Goal: Task Accomplishment & Management: Manage account settings

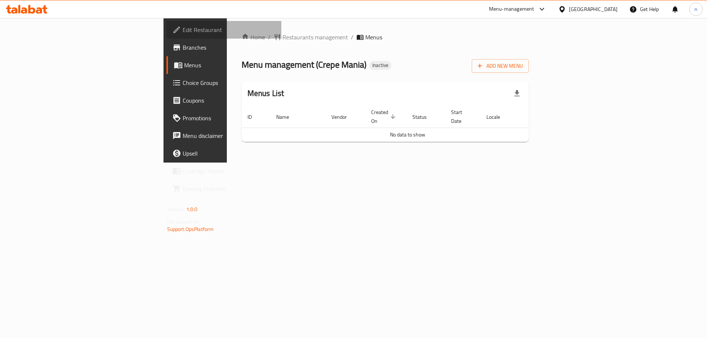
click at [183, 33] on span "Edit Restaurant" at bounding box center [229, 29] width 93 height 9
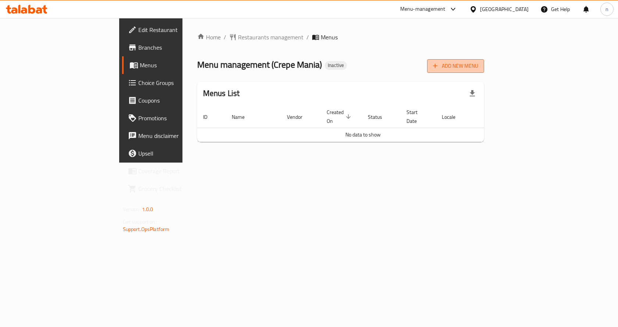
click at [478, 66] on span "Add New Menu" at bounding box center [455, 65] width 45 height 9
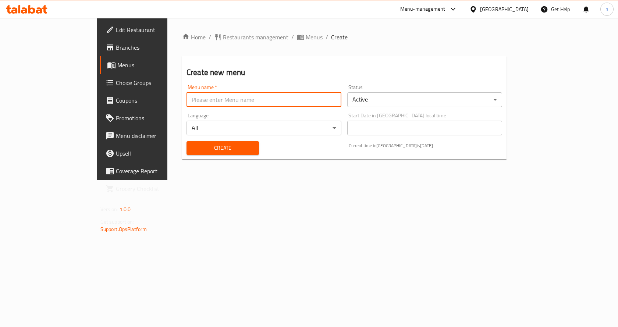
click at [187, 95] on input "text" at bounding box center [264, 99] width 155 height 15
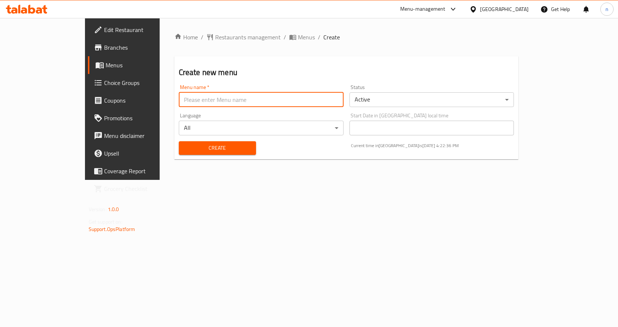
type input "nourhan9/4"
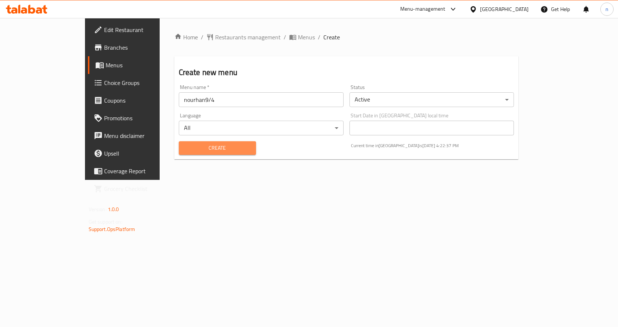
click at [185, 144] on span "Create" at bounding box center [218, 148] width 66 height 9
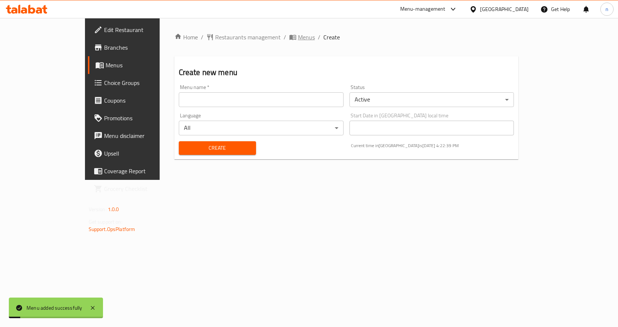
click at [289, 35] on icon "breadcrumb" at bounding box center [292, 36] width 7 height 7
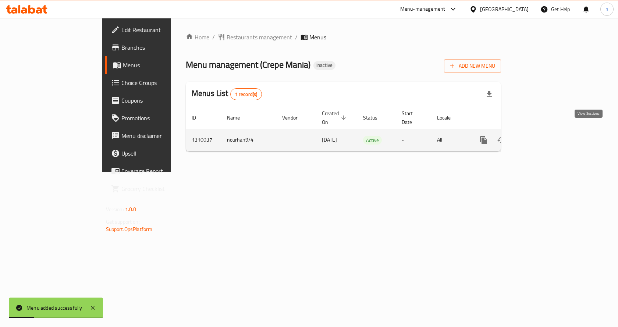
click at [546, 131] on link "enhanced table" at bounding box center [537, 140] width 18 height 18
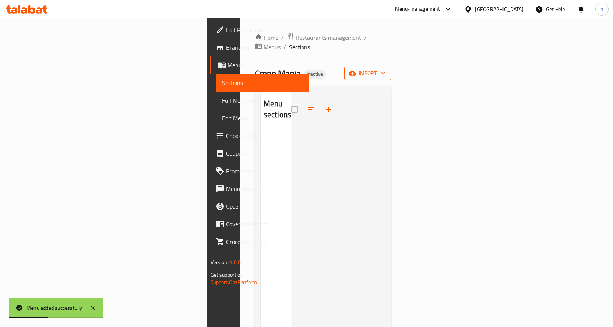
click at [385, 69] on span "import" at bounding box center [367, 73] width 35 height 9
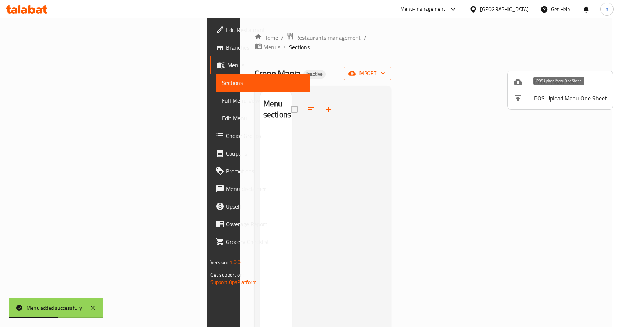
click at [526, 86] on div at bounding box center [524, 82] width 21 height 9
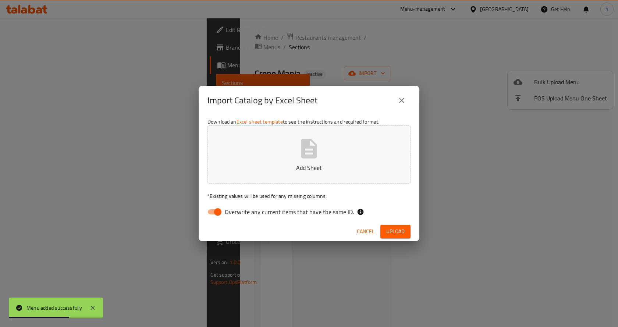
click at [219, 208] on input "Overwrite any current items that have the same ID." at bounding box center [218, 212] width 42 height 14
checkbox input "false"
click at [283, 156] on button "Add Sheet" at bounding box center [309, 154] width 203 height 58
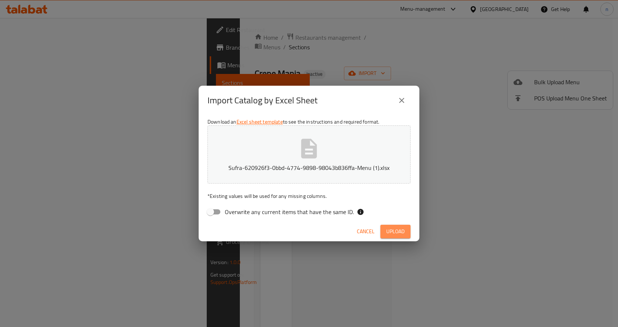
click at [389, 228] on span "Upload" at bounding box center [395, 231] width 18 height 9
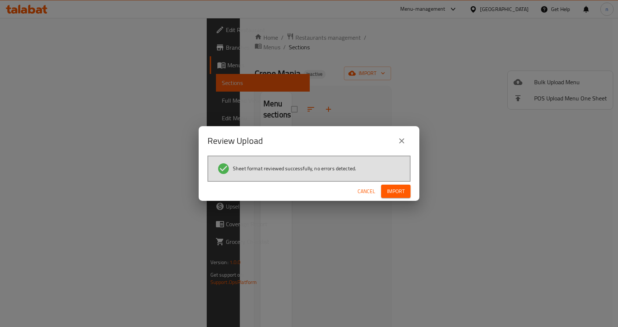
click at [395, 192] on span "Import" at bounding box center [396, 191] width 18 height 9
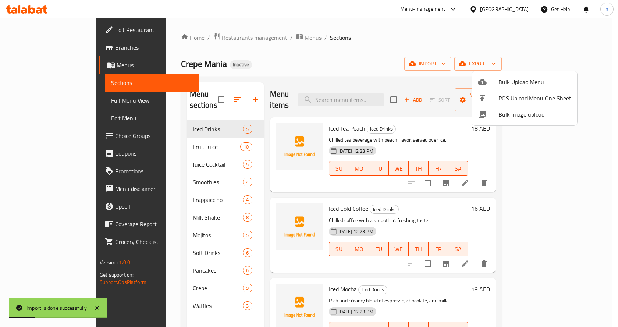
click at [58, 102] on div at bounding box center [309, 163] width 618 height 327
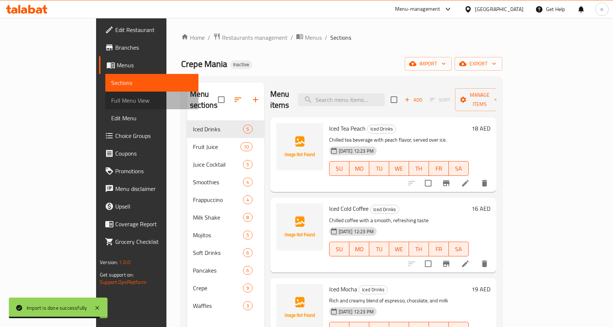
click at [111, 99] on span "Full Menu View" at bounding box center [151, 100] width 81 height 9
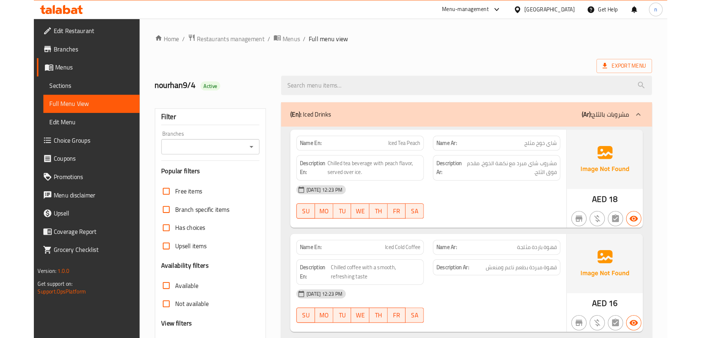
scroll to position [37, 0]
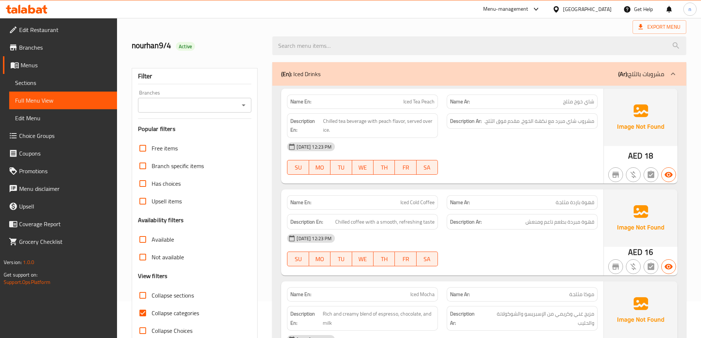
click at [63, 79] on span "Sections" at bounding box center [63, 82] width 96 height 9
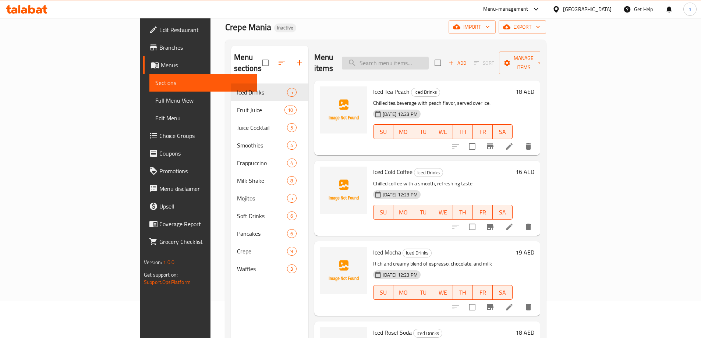
click at [411, 58] on input "search" at bounding box center [385, 63] width 87 height 13
paste input "Iced Mocha"
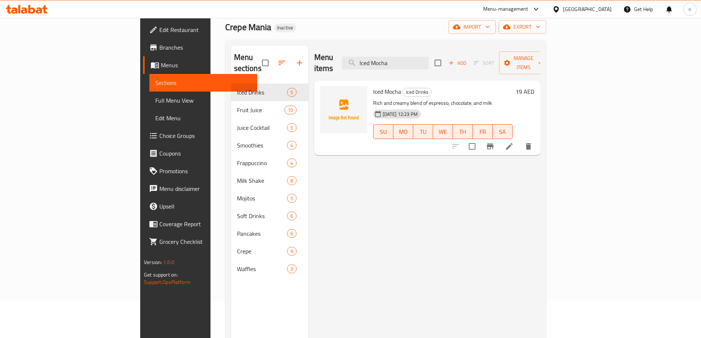
type input "Iced Mocha"
click at [520, 140] on li at bounding box center [509, 146] width 21 height 13
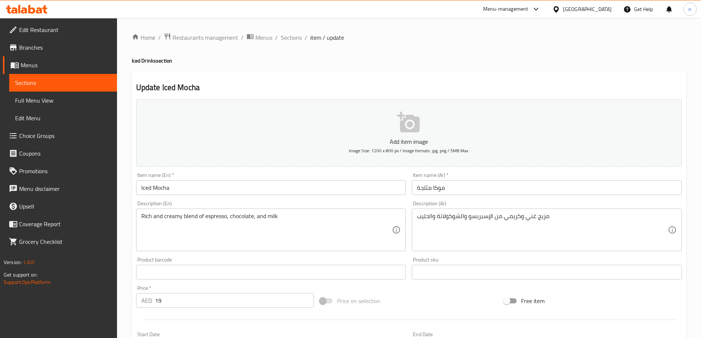
click at [152, 190] on input "Iced Mocha" at bounding box center [271, 187] width 270 height 15
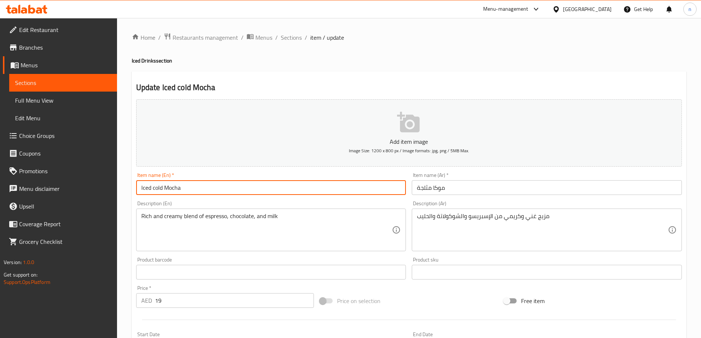
type input "Iced cold Mocha"
click at [434, 188] on input "موكا مثلجة" at bounding box center [547, 187] width 270 height 15
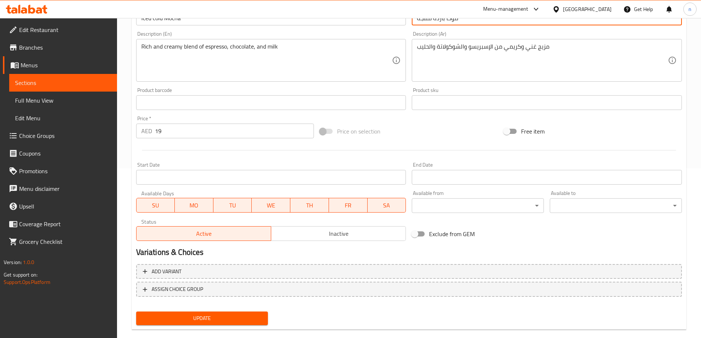
scroll to position [182, 0]
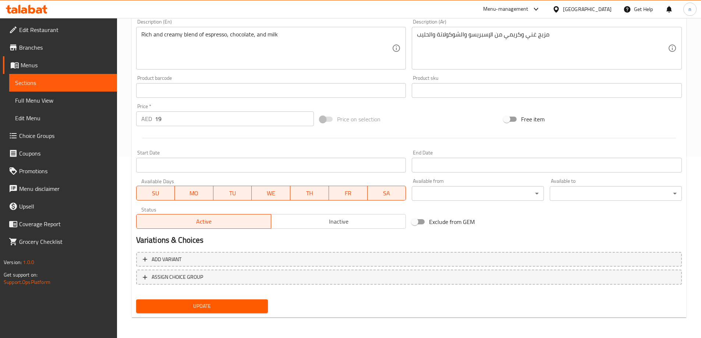
type input "موكا باردة مثلجة"
click at [214, 304] on span "Update" at bounding box center [202, 306] width 120 height 9
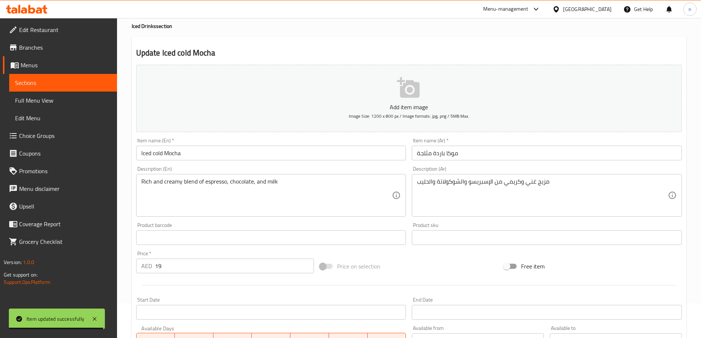
scroll to position [0, 0]
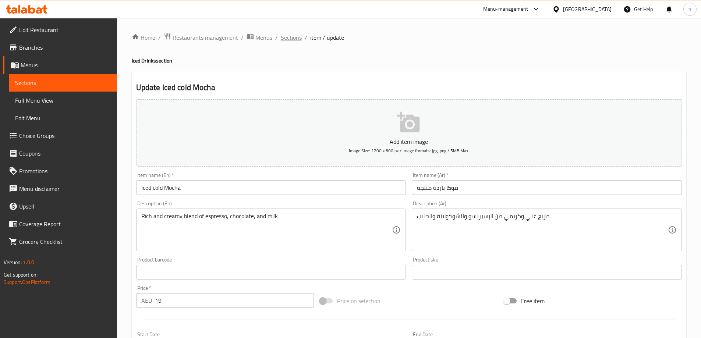
click at [290, 41] on span "Sections" at bounding box center [291, 37] width 21 height 9
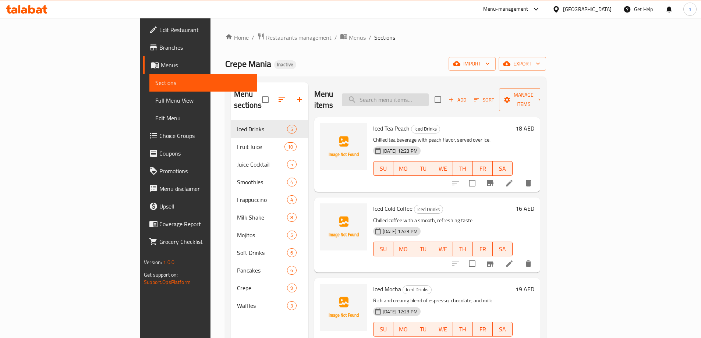
click at [417, 95] on input "search" at bounding box center [385, 99] width 87 height 13
paste input "Strawberry Juice"
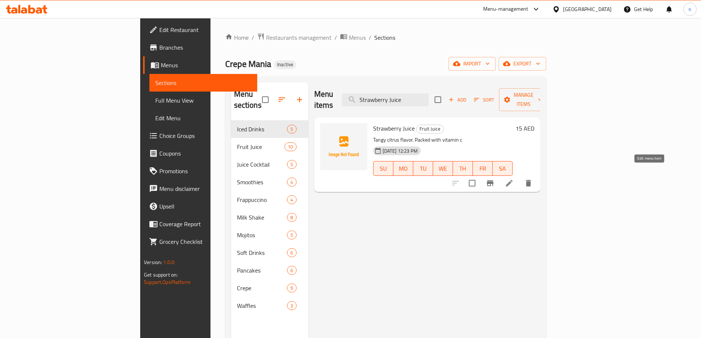
type input "Strawberry Juice"
click at [513, 180] on icon at bounding box center [509, 183] width 7 height 7
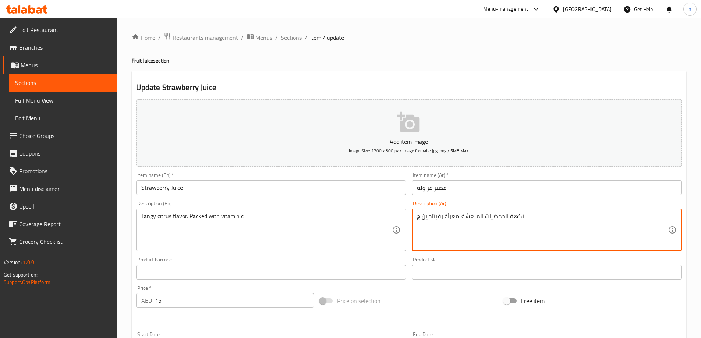
click at [418, 217] on textarea "نكهة الحمضيات المنعشة. معبأة بفيتامين ج" at bounding box center [542, 230] width 251 height 35
click at [418, 218] on textarea "نكهة الحمضيات المنعشة. معبأة بفيتامين ج" at bounding box center [542, 230] width 251 height 35
drag, startPoint x: 418, startPoint y: 218, endPoint x: 424, endPoint y: 229, distance: 12.8
click at [424, 229] on textarea "نكهة الحمضيات المنعشة. معبأة بفيتامين ج" at bounding box center [542, 230] width 251 height 35
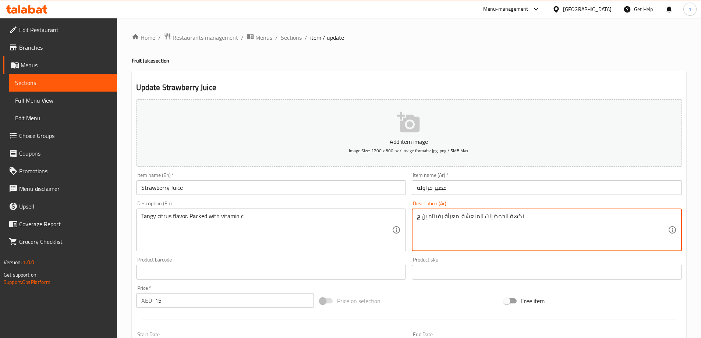
click at [428, 219] on textarea "نكهة الحمضيات المنعشة. معبأة بفيتامين ج" at bounding box center [542, 230] width 251 height 35
click at [553, 222] on textarea "نكهة الحمضيات المنعشة. معبأة بفيتامين ج" at bounding box center [542, 230] width 251 height 35
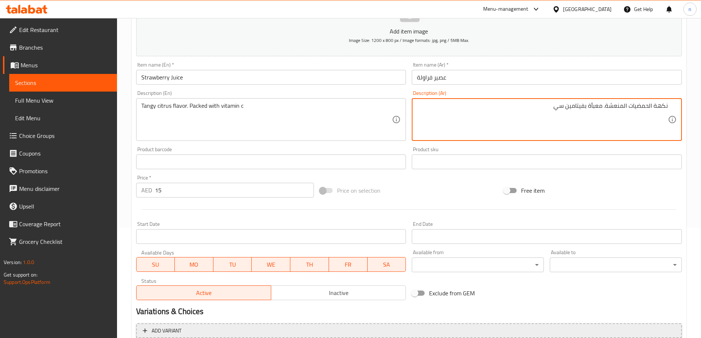
scroll to position [182, 0]
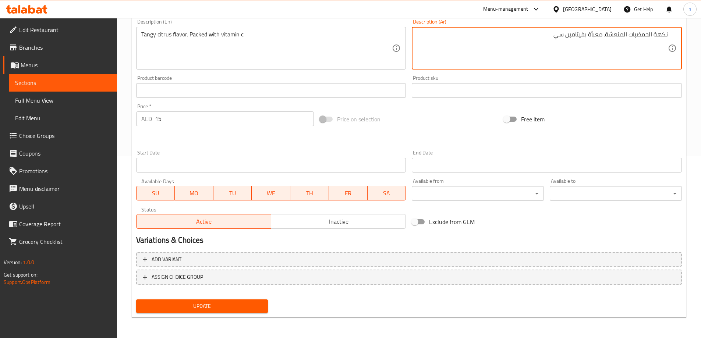
type textarea "نكهة الحمضيات المنعشة. معبأة بفيتامين سي"
click at [207, 307] on span "Update" at bounding box center [202, 306] width 120 height 9
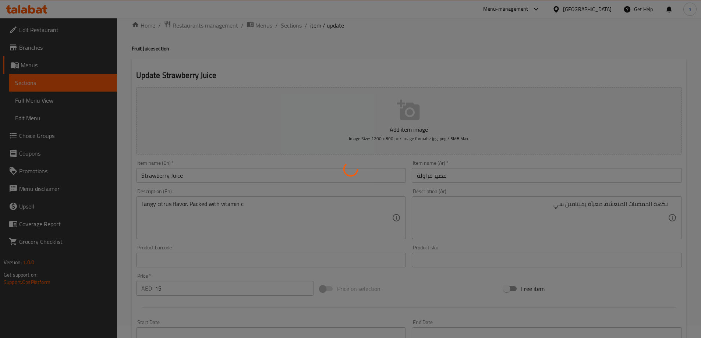
scroll to position [0, 0]
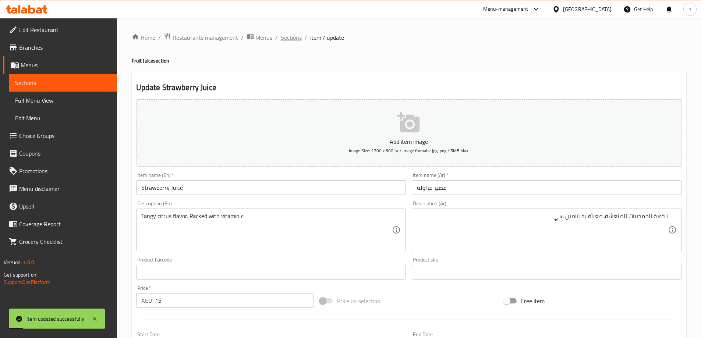
click at [294, 41] on span "Sections" at bounding box center [291, 37] width 21 height 9
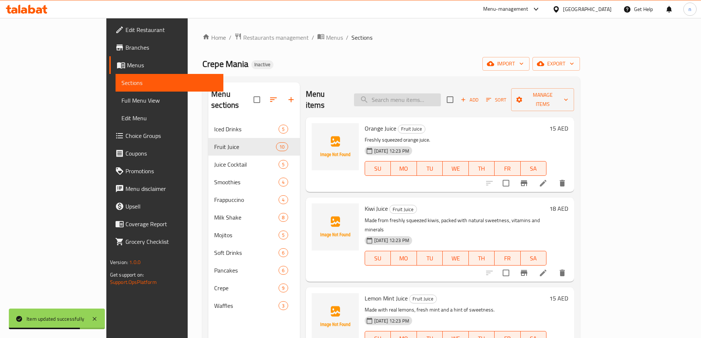
click at [426, 93] on input "search" at bounding box center [397, 99] width 87 height 13
paste input "Apple Juice"
type input "Apple Juice"
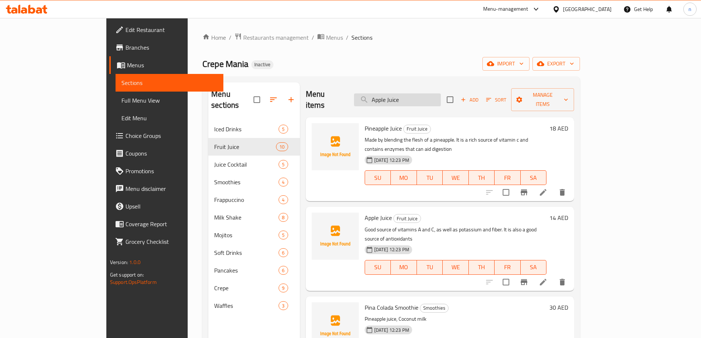
click at [420, 97] on input "Apple Juice" at bounding box center [397, 99] width 87 height 13
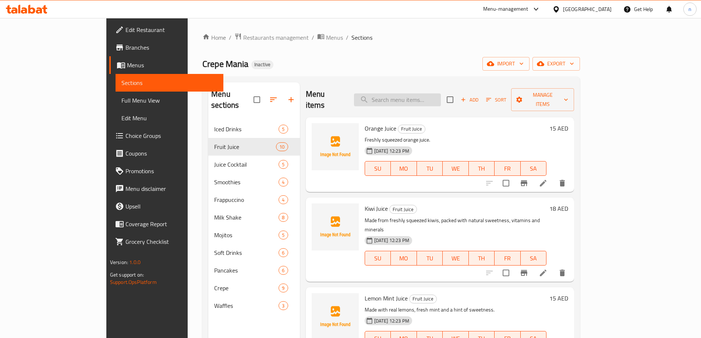
paste input "Apple Juice"
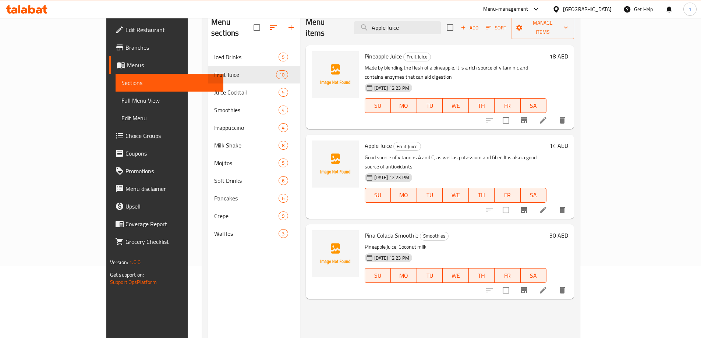
scroll to position [74, 0]
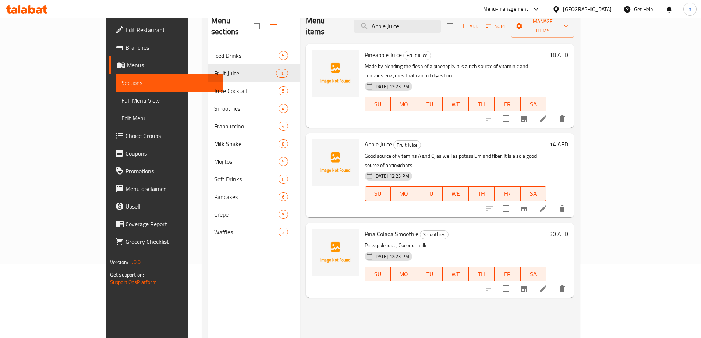
type input "Apple Juice"
click at [548, 204] on icon at bounding box center [543, 208] width 9 height 9
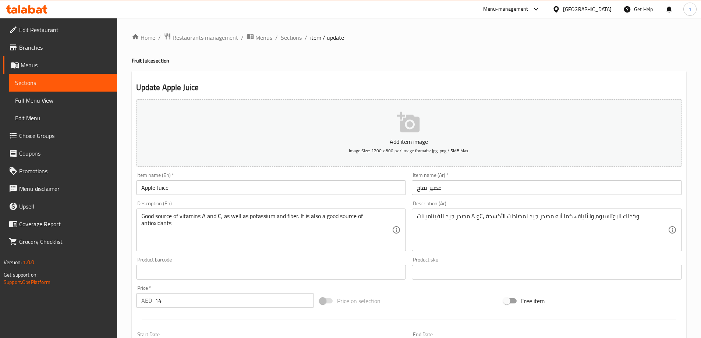
scroll to position [37, 0]
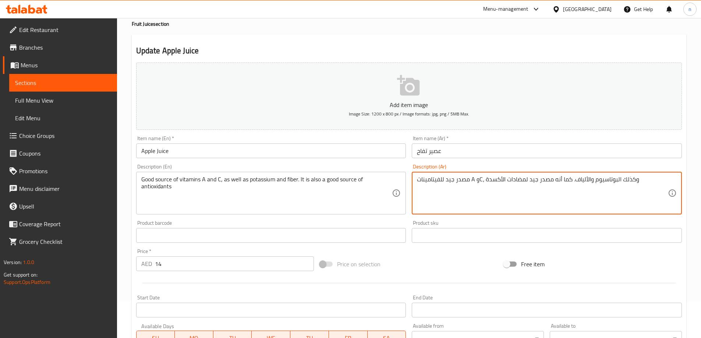
click at [480, 180] on textarea "مصدر جيد للفيتامينات A وC، وكذلك البوتاسيوم والألياف. كما أنه مصدر جيد لمضادات …" at bounding box center [542, 193] width 251 height 35
click at [482, 176] on textarea "مصدر جيد للفيتامينات A وC، وكذلك البوتاسيوم والألياف. كما أنه مصدر جيد لمضادات …" at bounding box center [542, 193] width 251 height 35
click at [611, 180] on textarea "مصدر جيد للفيتامينات A وC، وكذلك البوتاسيوم والألياف. كما أنه مصدر جيد لمضادات …" at bounding box center [542, 193] width 251 height 35
click at [604, 179] on textarea "مصدر جيد للفيتامينات أ وC، وكذلك البوتاسيوم والألياف. كما أنه مصدر جيد لمضادات …" at bounding box center [542, 193] width 251 height 35
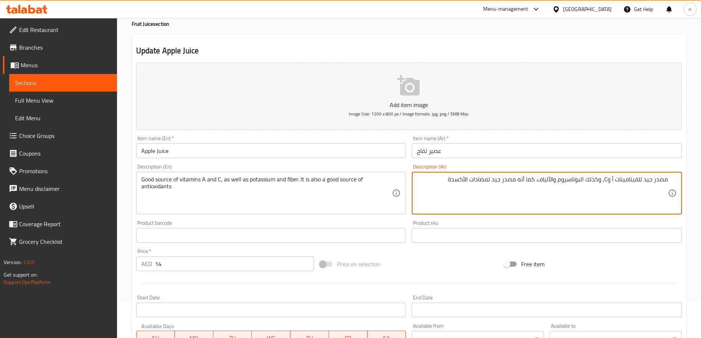
click at [606, 180] on textarea "مصدر جيد للفيتامينات أ وC، وكذلك البوتاسيوم والألياف. كما أنه مصدر جيد لمضادات …" at bounding box center [542, 193] width 251 height 35
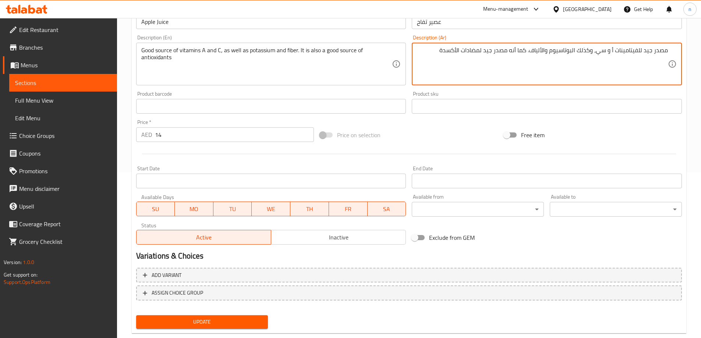
scroll to position [182, 0]
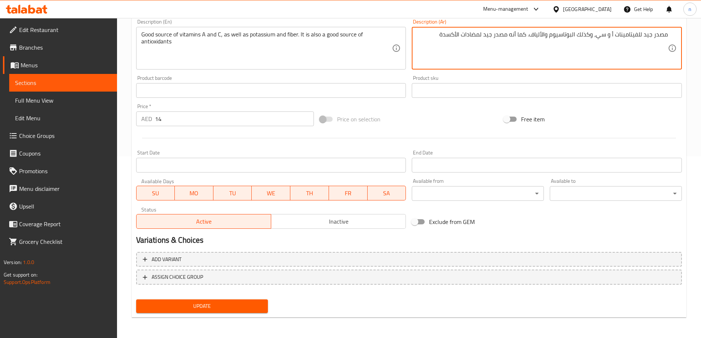
type textarea "مصدر جيد للفيتامينات أ و سي، وكذلك البوتاسيوم والألياف. كما أنه مصدر جيد لمضادا…"
click at [215, 303] on span "Update" at bounding box center [202, 306] width 120 height 9
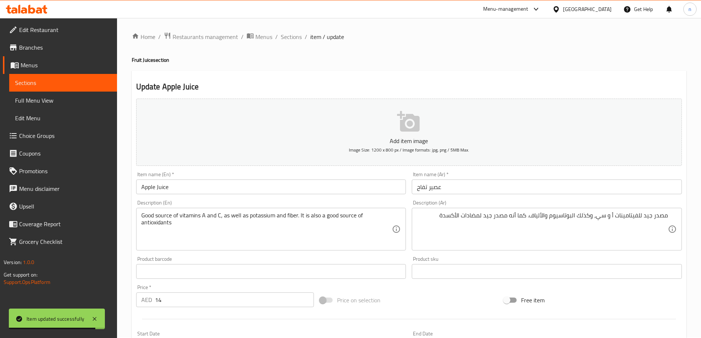
scroll to position [0, 0]
click at [292, 39] on span "Sections" at bounding box center [291, 37] width 21 height 9
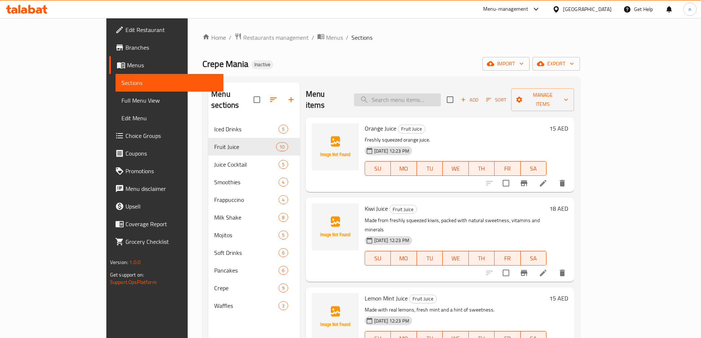
click at [407, 98] on input "search" at bounding box center [397, 99] width 87 height 13
paste input "Strawberry Peach Cocktail"
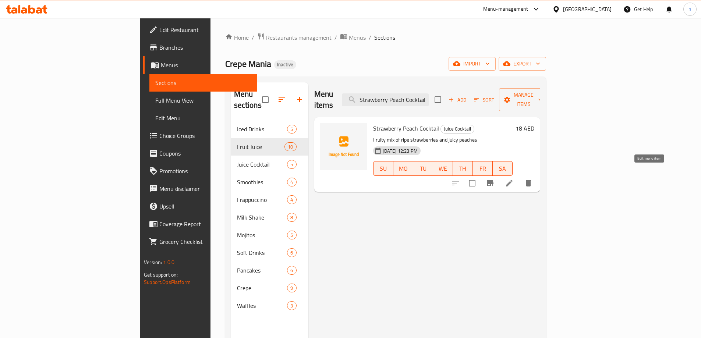
type input "Strawberry Peach Cocktail"
click at [514, 179] on icon at bounding box center [509, 183] width 9 height 9
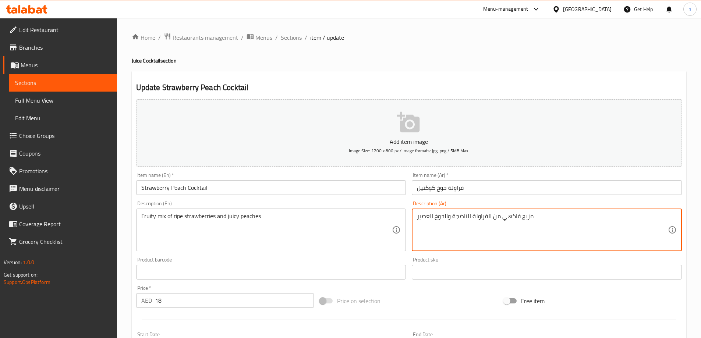
click at [424, 217] on textarea "مزيج فاكهي من الفراولة الناضجة والخوخ العصير" at bounding box center [542, 230] width 251 height 35
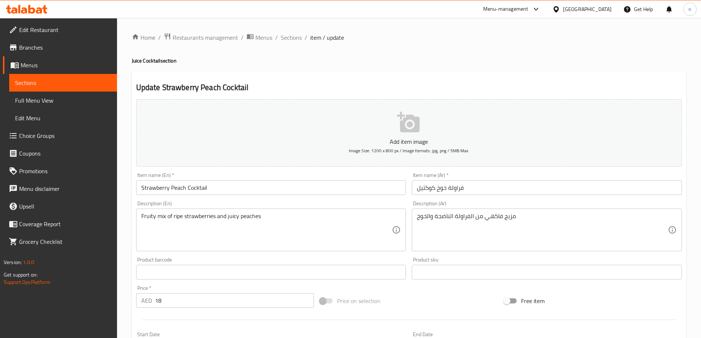
click at [441, 211] on div "مزيج فاكهي من الفراولة الناضجة والخوخ Description (Ar)" at bounding box center [547, 230] width 270 height 43
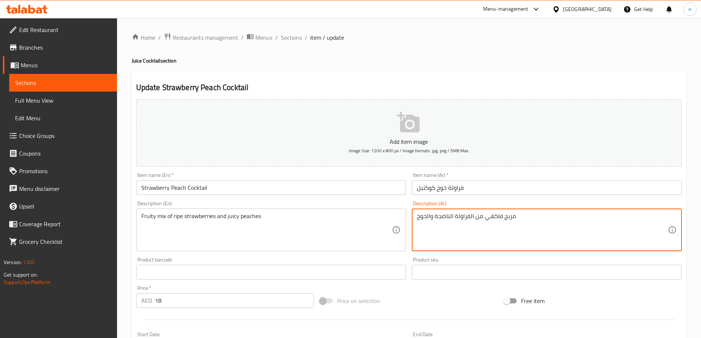
click at [440, 217] on textarea "مزيج فاكهي من الفراولة الناضجة والخوخ" at bounding box center [542, 230] width 251 height 35
click at [556, 218] on textarea "مزيج فاكهي من الفراولة الناضجة والخوخ" at bounding box center [542, 230] width 251 height 35
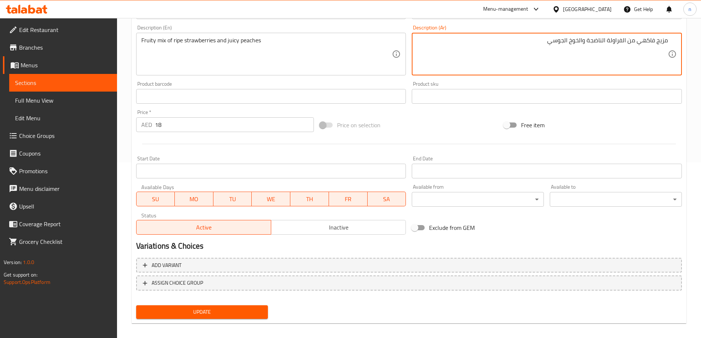
scroll to position [182, 0]
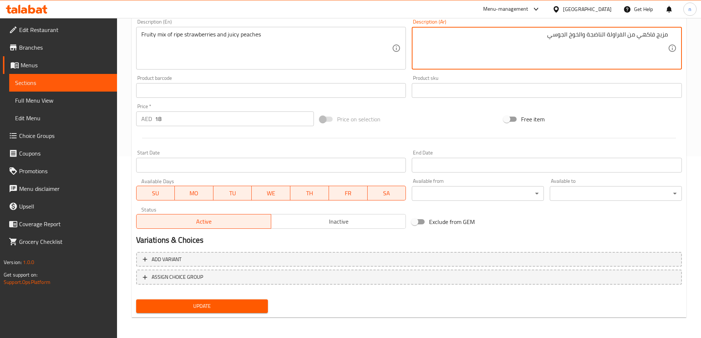
type textarea "مزيج فاكهي من الفراولة الناضجة والخوخ الجوسي"
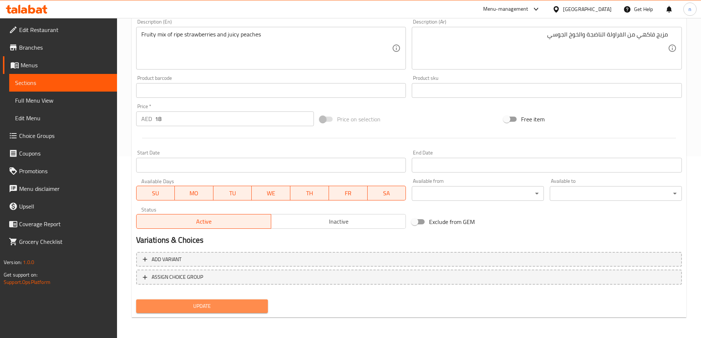
click at [231, 305] on span "Update" at bounding box center [202, 306] width 120 height 9
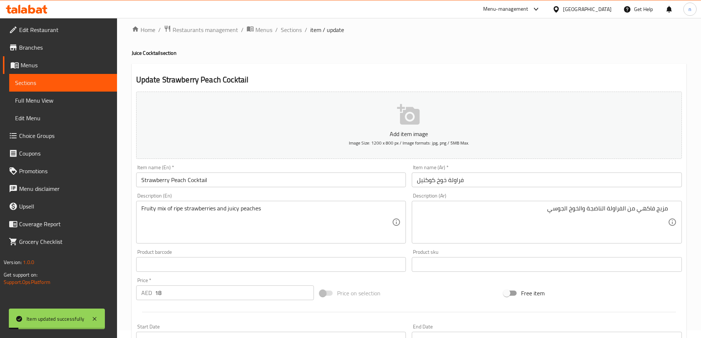
scroll to position [0, 0]
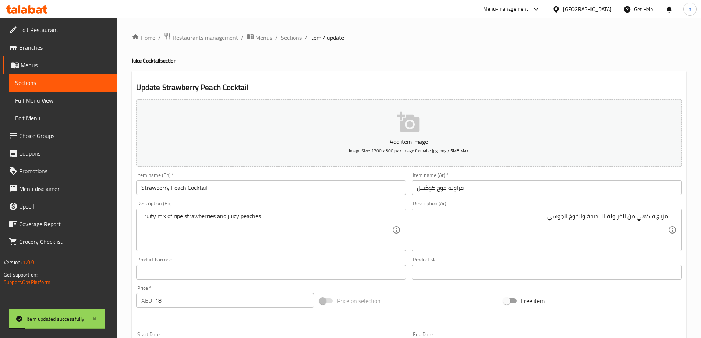
drag, startPoint x: 283, startPoint y: 34, endPoint x: 164, endPoint y: 1, distance: 123.6
click at [284, 34] on span "Sections" at bounding box center [291, 37] width 21 height 9
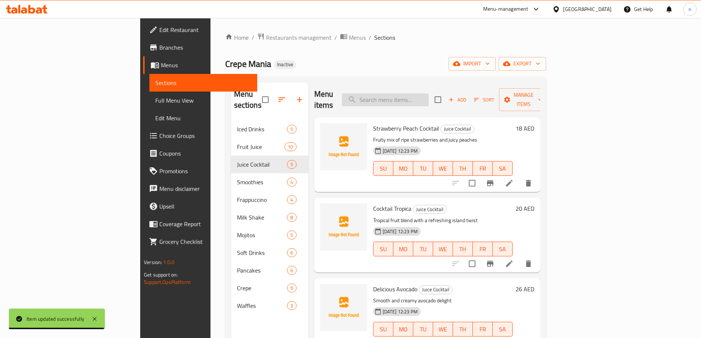
click at [417, 98] on input "search" at bounding box center [385, 99] width 87 height 13
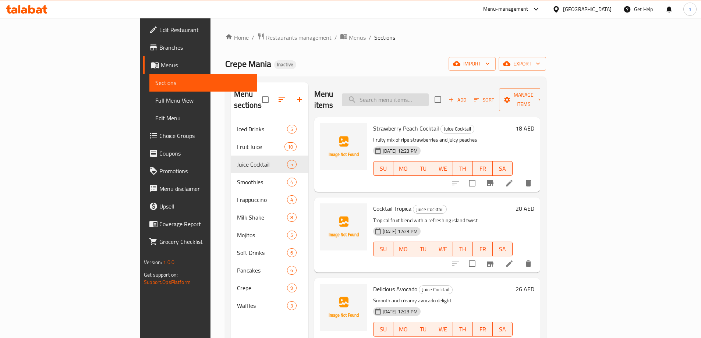
paste input "Layered Cocktail"
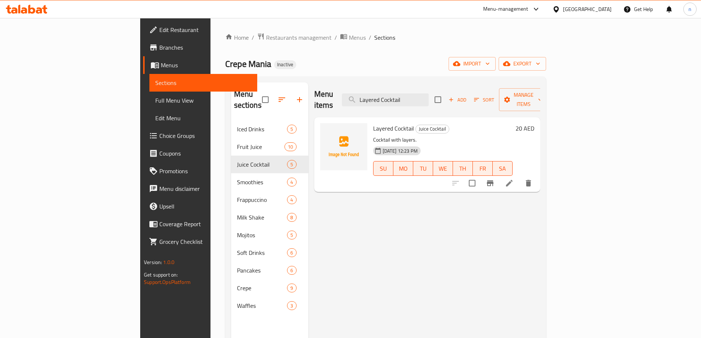
type input "Layered Cocktail"
click at [520, 177] on li at bounding box center [509, 183] width 21 height 13
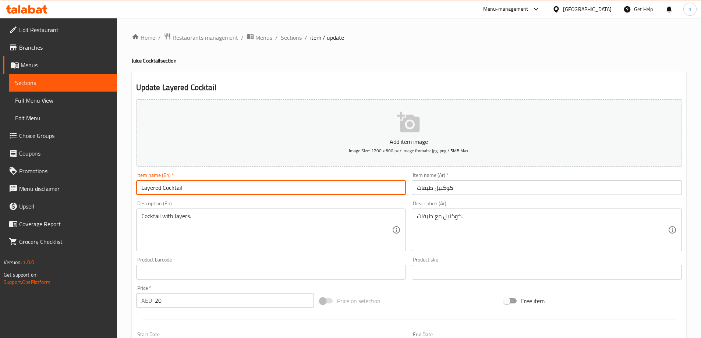
click at [165, 190] on input "Layered Cocktail" at bounding box center [271, 187] width 270 height 15
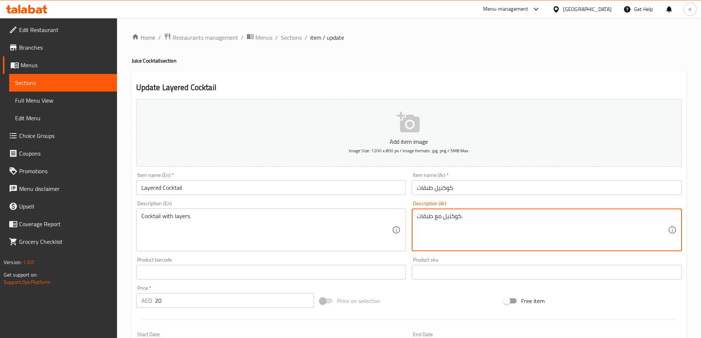
click at [438, 217] on textarea "كوكتيل مع طبقات." at bounding box center [542, 230] width 251 height 35
paste textarea "عصير بنكهات الكوكتيل ذات ال"
type textarea "عصير بنكهات الكوكتيل ذات الطبقات."
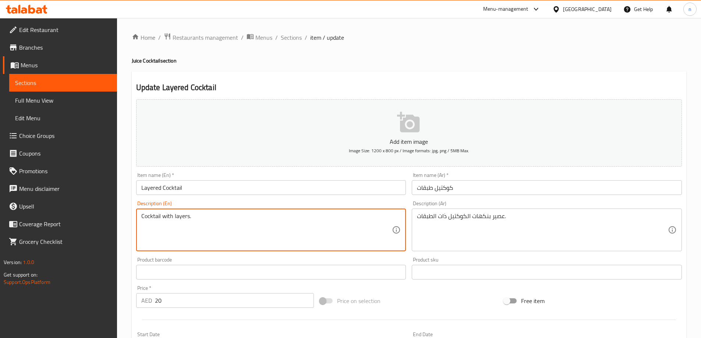
click at [192, 221] on textarea "Cocktail with layers." at bounding box center [266, 230] width 251 height 35
paste textarea "Juice with layered cocktail flavo"
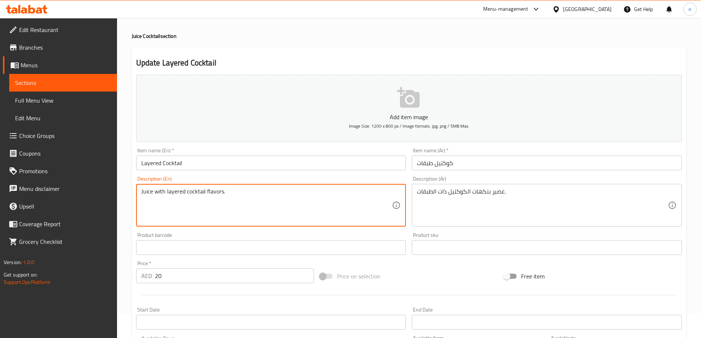
scroll to position [37, 0]
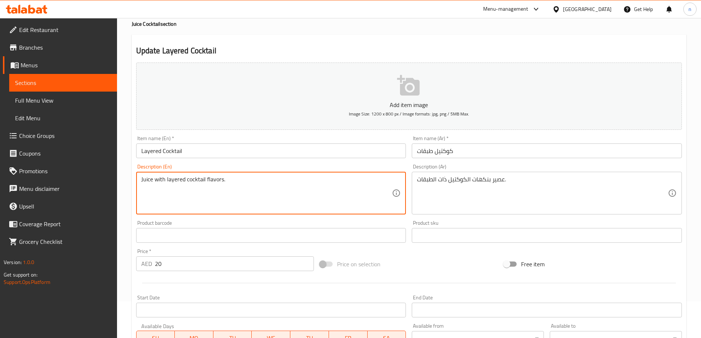
type textarea "Juice with layered cocktail flavors."
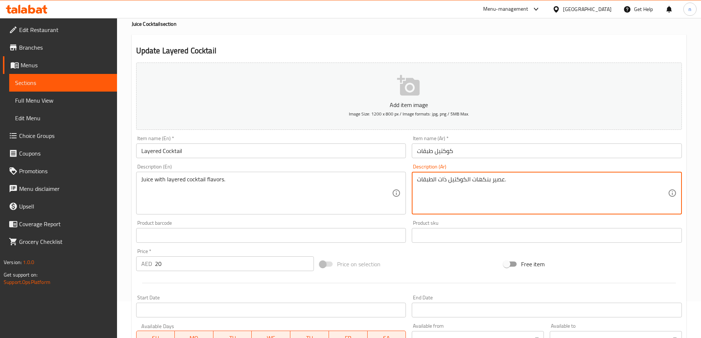
click at [442, 181] on textarea "عصير بنكهات الكوكتيل ذات الطبقات." at bounding box center [542, 193] width 251 height 35
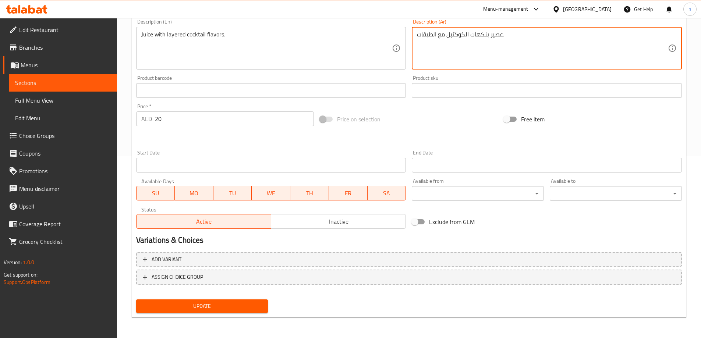
type textarea "عصير بنكهات الكوكتيل مع الطبقات."
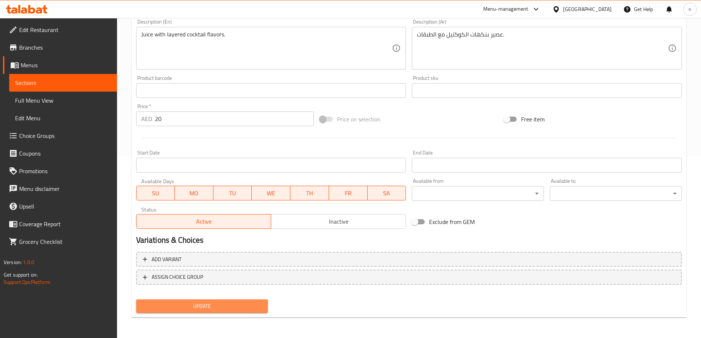
click at [209, 309] on span "Update" at bounding box center [202, 306] width 120 height 9
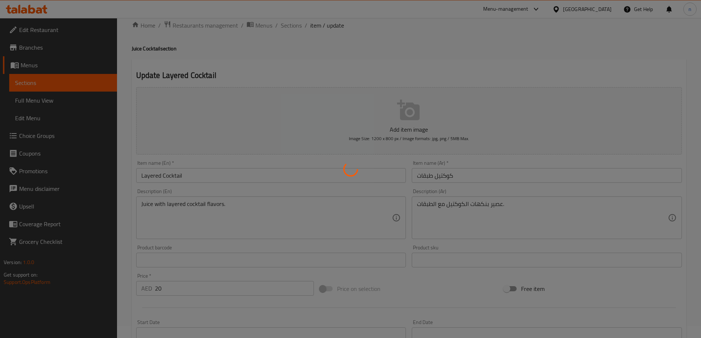
scroll to position [0, 0]
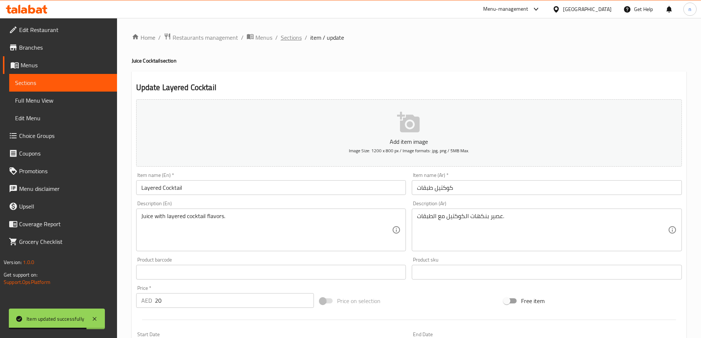
click at [291, 36] on span "Sections" at bounding box center [291, 37] width 21 height 9
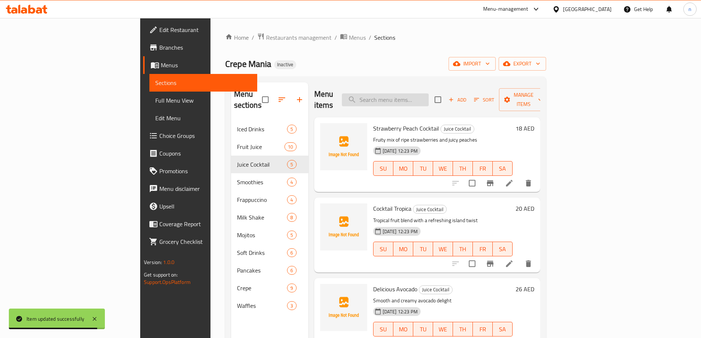
click at [429, 99] on input "search" at bounding box center [385, 99] width 87 height 13
paste input "Orange Glow Smoothie"
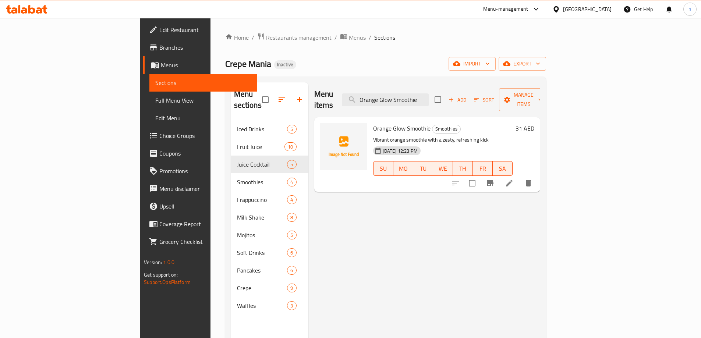
type input "Orange Glow Smoothie"
click at [514, 179] on icon at bounding box center [509, 183] width 9 height 9
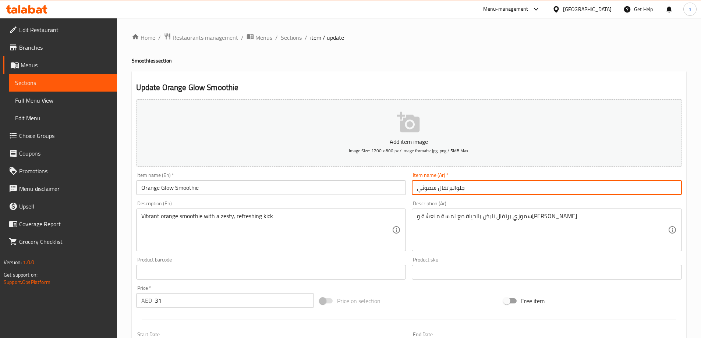
click at [456, 188] on input "جلوالبرتقال سموثي" at bounding box center [547, 187] width 270 height 15
click at [452, 189] on input "جلو البرتقال سموثي" at bounding box center [547, 187] width 270 height 15
type input "جلو برتقال سموثي"
click at [227, 190] on input "Orange Glow Smoothie" at bounding box center [271, 187] width 270 height 15
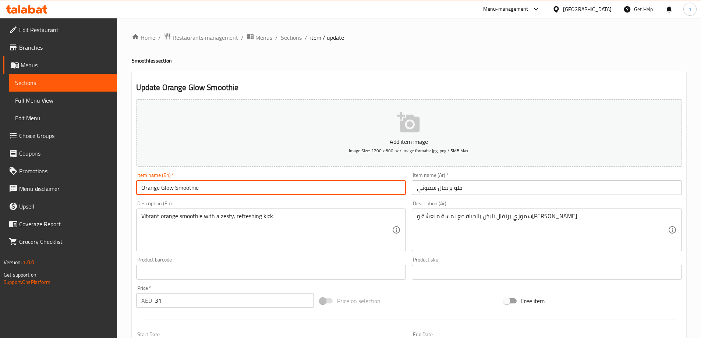
click at [227, 190] on input "Orange Glow Smoothie" at bounding box center [271, 187] width 270 height 15
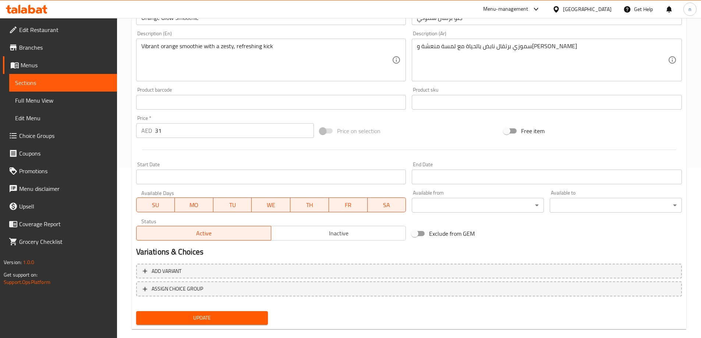
scroll to position [182, 0]
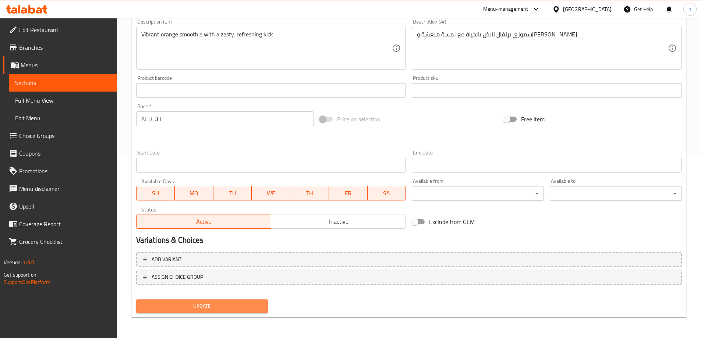
click at [164, 312] on button "Update" at bounding box center [202, 307] width 132 height 14
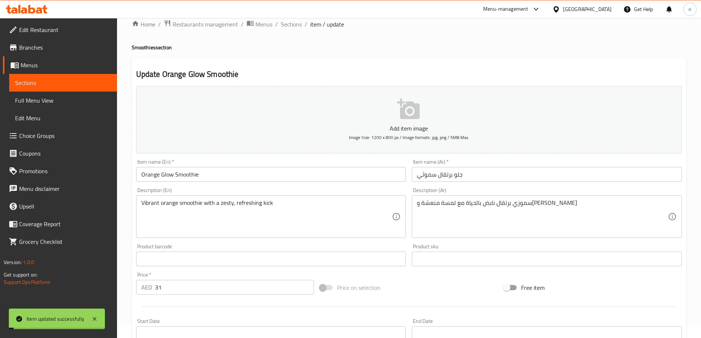
scroll to position [0, 0]
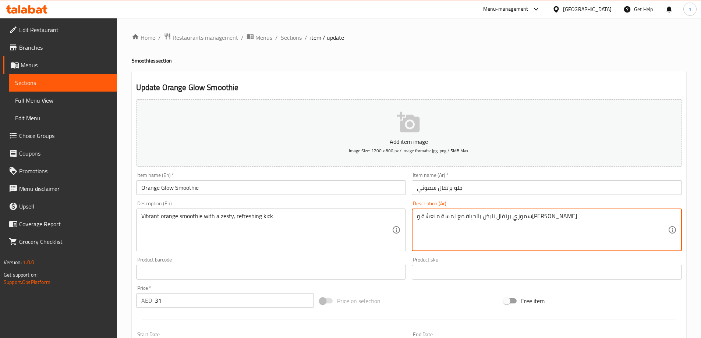
click at [508, 218] on textarea "سموزي برتقال نابض بالحياة مع لمسة منعشة وزكية" at bounding box center [542, 230] width 251 height 35
click at [453, 219] on textarea "سموزي برتقال نابض بالحياة مع لمسة منعشة وزكية" at bounding box center [542, 230] width 251 height 35
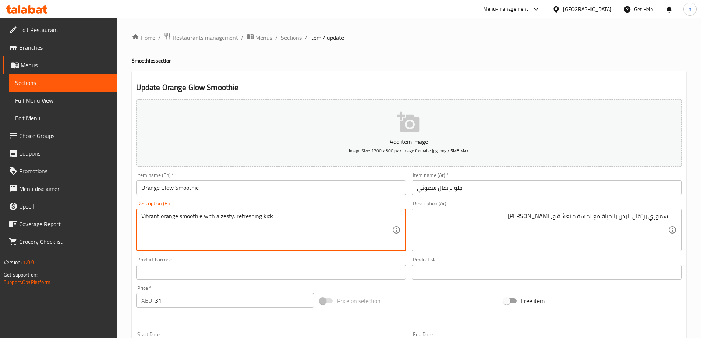
click at [193, 220] on textarea "Vibrant orange smoothie with a zesty, refreshing kick" at bounding box center [266, 230] width 251 height 35
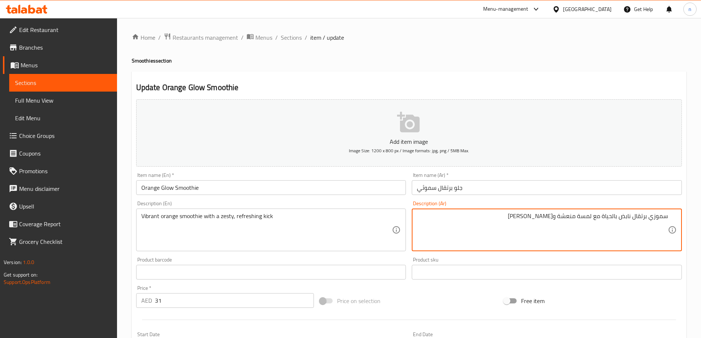
click at [661, 215] on textarea "سموزي برتقال نابض بالحياة مع لمسة منعشة وزكية" at bounding box center [542, 230] width 251 height 35
paste textarea "ي"
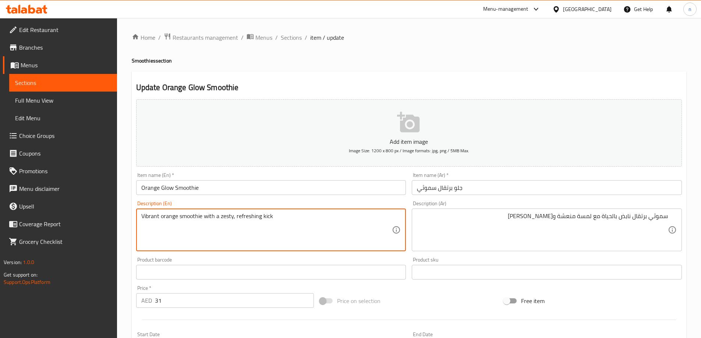
click at [269, 215] on textarea "Vibrant orange smoothie with a zesty, refreshing kick" at bounding box center [266, 230] width 251 height 35
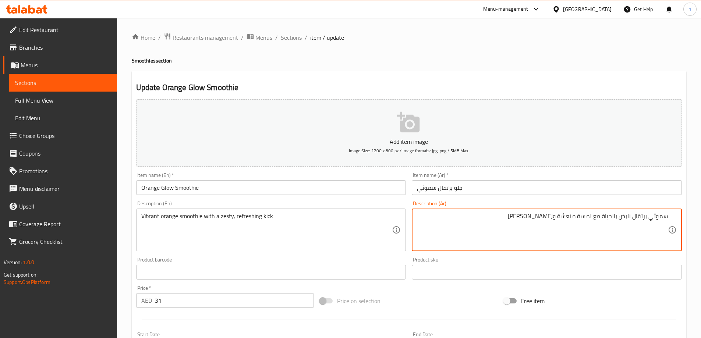
click at [586, 217] on textarea "سموثي برتقال نابض بالحياة مع لمسة منعشة وزكية" at bounding box center [542, 230] width 251 height 35
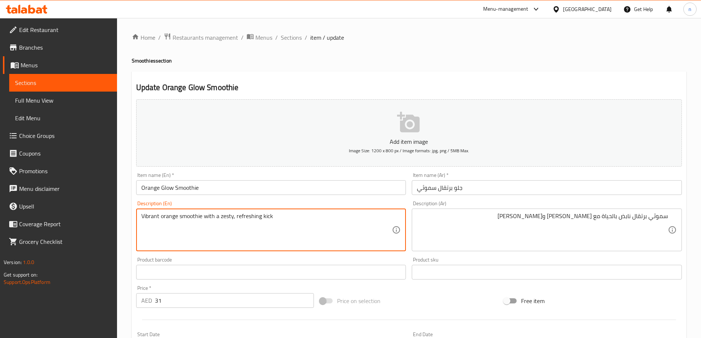
click at [267, 216] on textarea "Vibrant orange smoothie with a zesty, refreshing kick" at bounding box center [266, 230] width 251 height 35
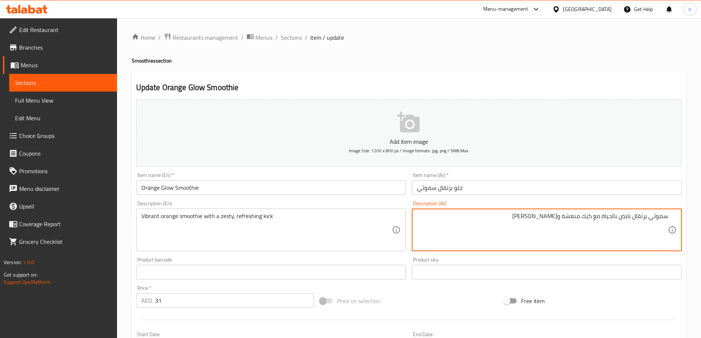
click at [555, 219] on textarea "سموثي برتقال نابض بالحياة مع كيك منعشة وزكية" at bounding box center [542, 230] width 251 height 35
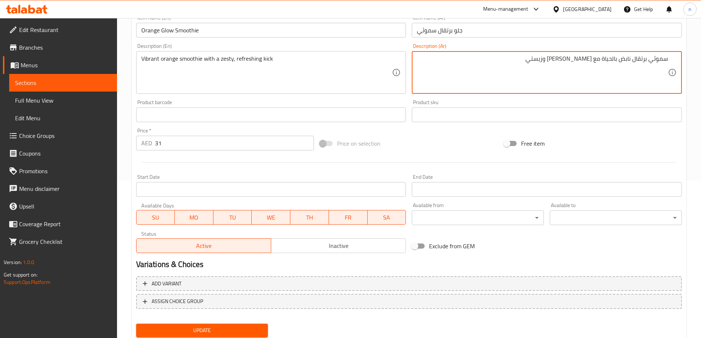
scroll to position [182, 0]
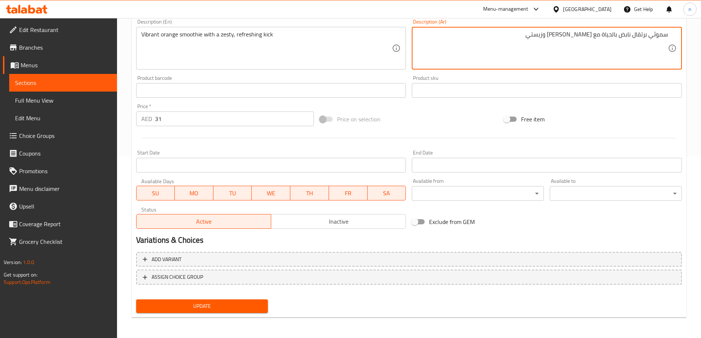
type textarea "سموثي برتقال نابض بالحياة مع كيك منعشة وزيستي"
click at [206, 311] on span "Update" at bounding box center [202, 306] width 120 height 9
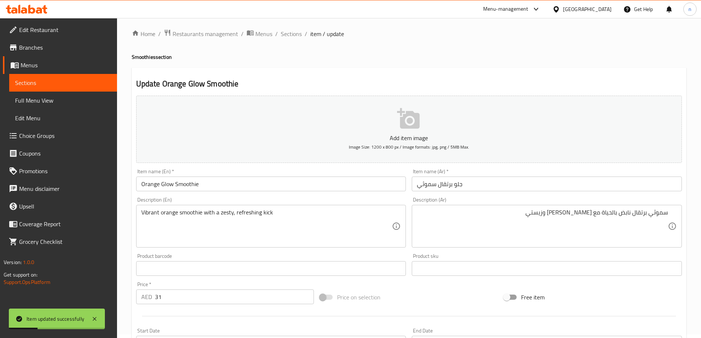
scroll to position [0, 0]
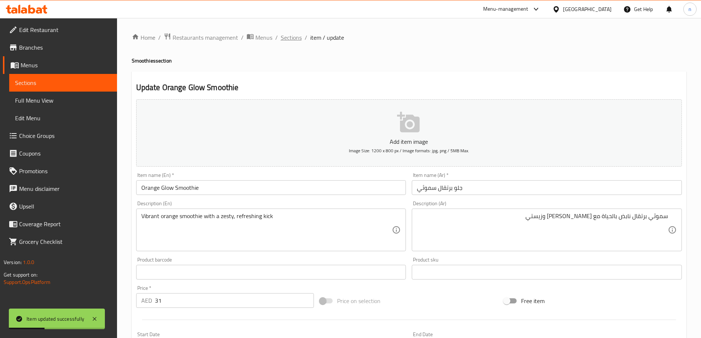
click at [287, 36] on span "Sections" at bounding box center [291, 37] width 21 height 9
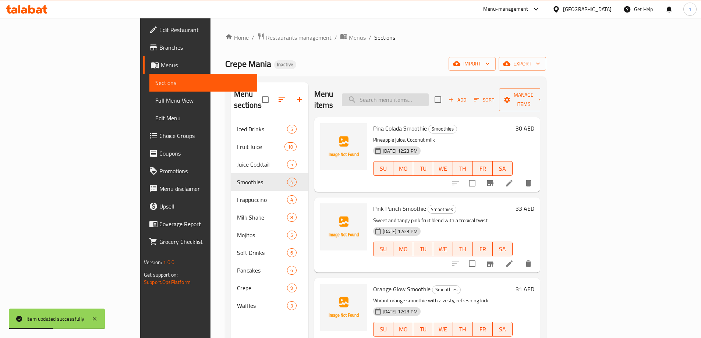
click at [429, 93] on input "search" at bounding box center [385, 99] width 87 height 13
paste input "Orange Glow Smoothie"
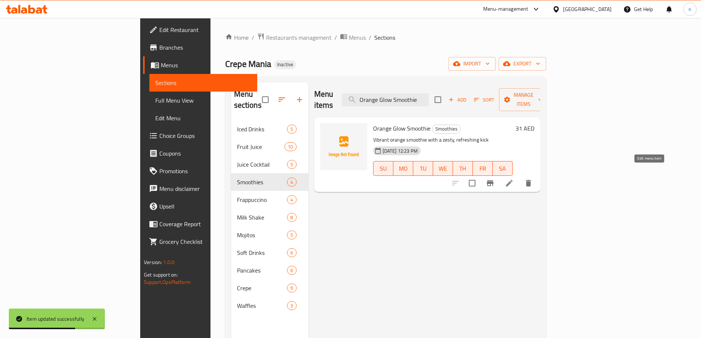
type input "Orange Glow Smoothie"
click at [513, 180] on icon at bounding box center [509, 183] width 7 height 7
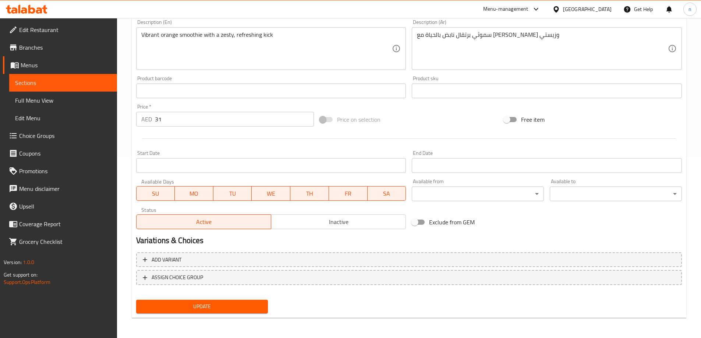
scroll to position [182, 0]
click at [227, 308] on span "Update" at bounding box center [202, 306] width 120 height 9
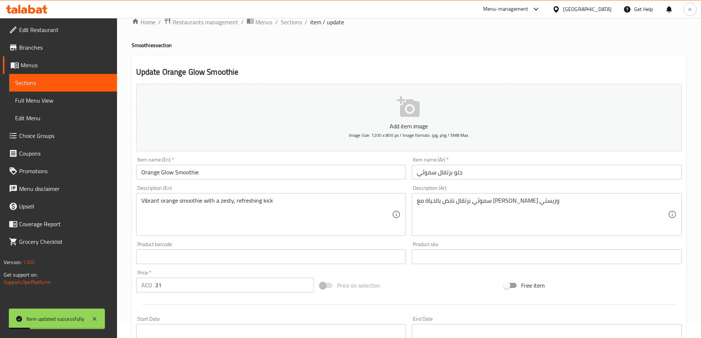
scroll to position [0, 0]
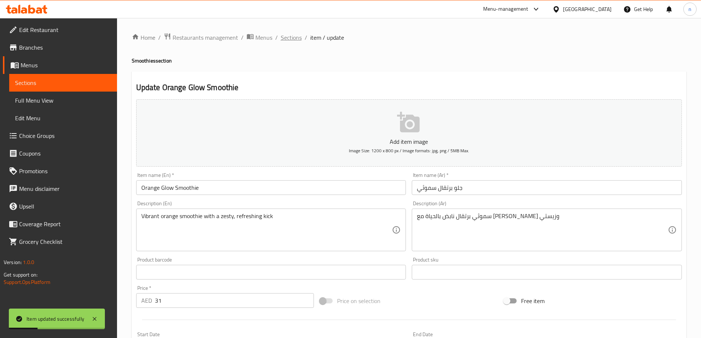
click at [286, 35] on span "Sections" at bounding box center [291, 37] width 21 height 9
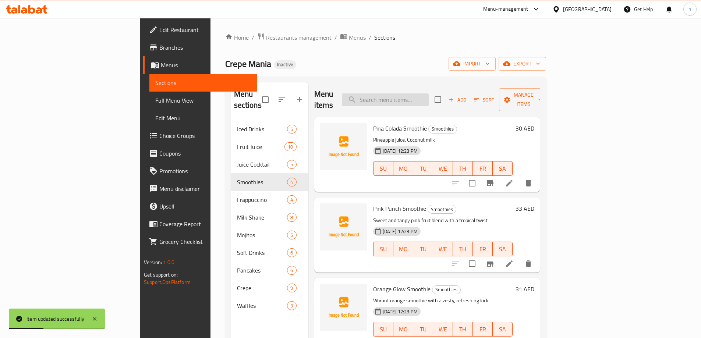
click at [418, 95] on input "search" at bounding box center [385, 99] width 87 height 13
paste input "Very Berry Smoothie"
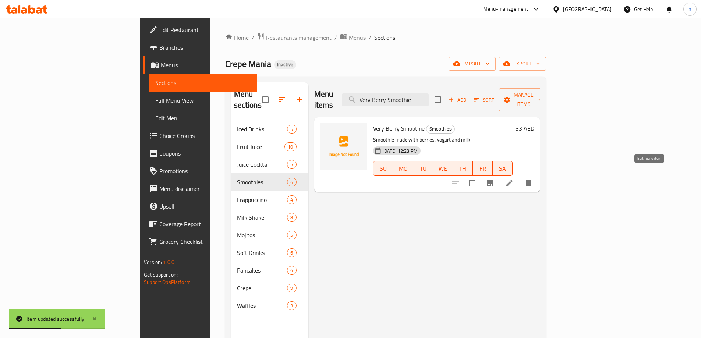
type input "Very Berry Smoothie"
click at [514, 179] on icon at bounding box center [509, 183] width 9 height 9
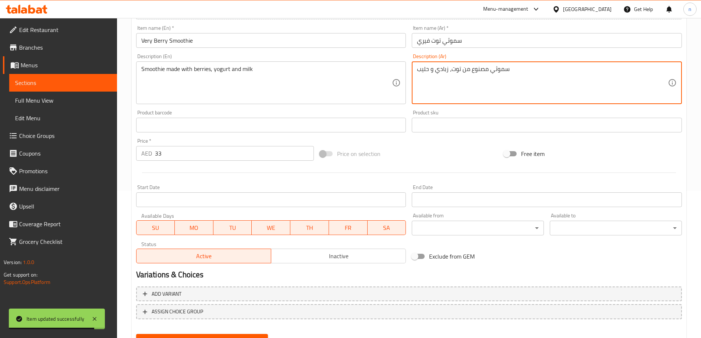
scroll to position [182, 0]
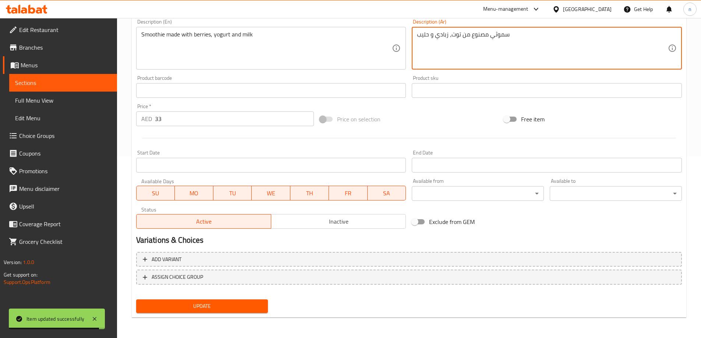
type textarea "سموثي مصنوع من توت، زبادي و حليب"
click at [258, 304] on span "Update" at bounding box center [202, 306] width 120 height 9
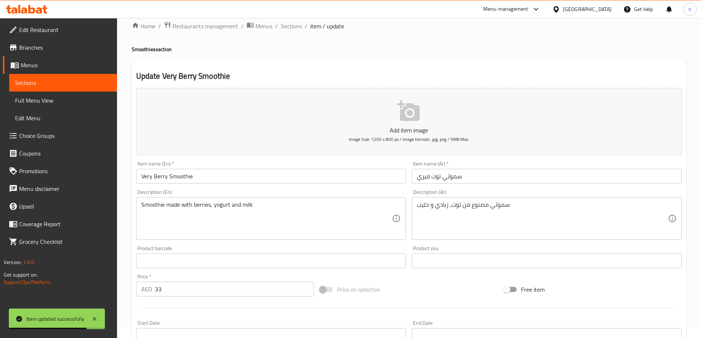
scroll to position [0, 0]
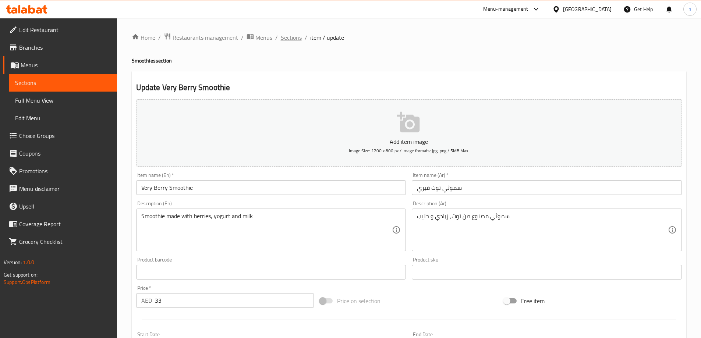
click at [298, 36] on span "Sections" at bounding box center [291, 37] width 21 height 9
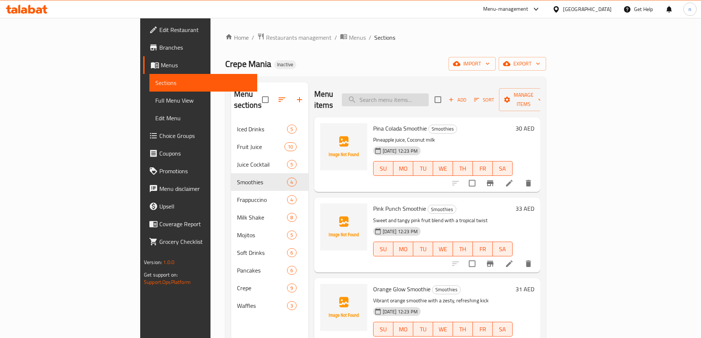
click at [404, 96] on input "search" at bounding box center [385, 99] width 87 height 13
paste input "Classic Mojito"
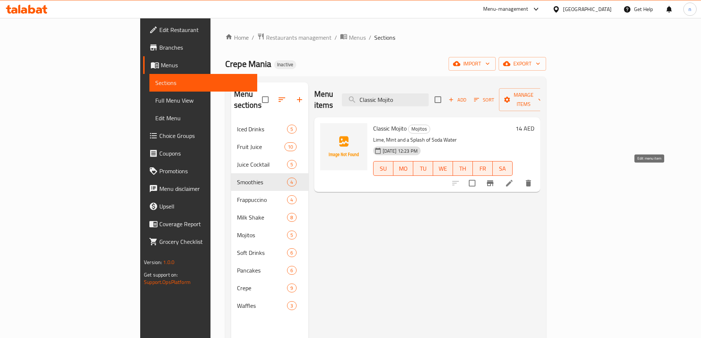
type input "Classic Mojito"
click at [514, 179] on icon at bounding box center [509, 183] width 9 height 9
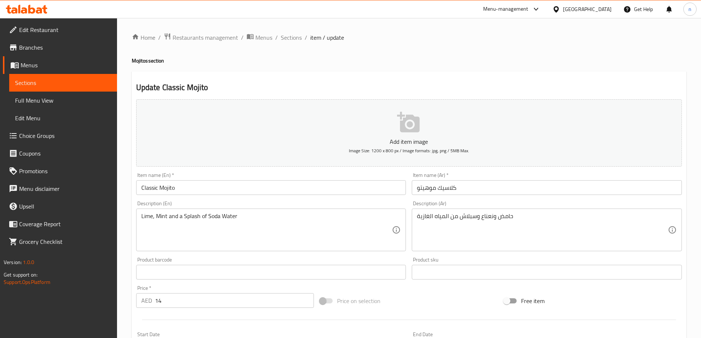
scroll to position [37, 0]
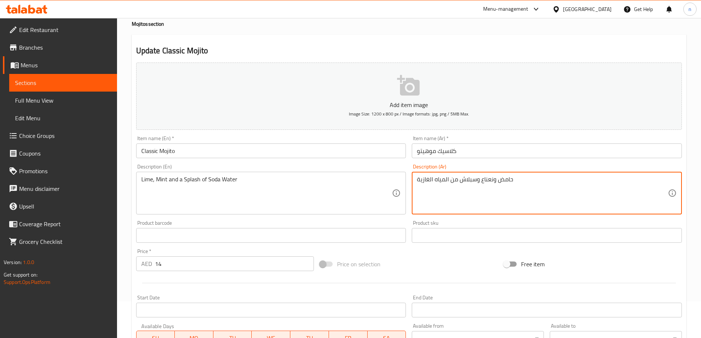
click at [433, 181] on textarea "حامض ونعناع وسبلاش من المياه الغازية" at bounding box center [542, 193] width 251 height 35
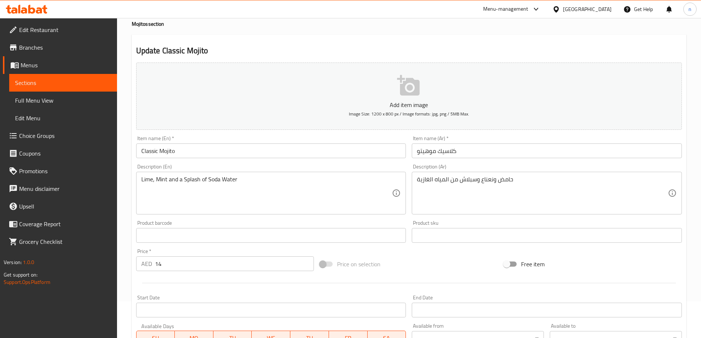
drag, startPoint x: 433, startPoint y: 181, endPoint x: 629, endPoint y: 166, distance: 196.4
click at [629, 166] on div "Description (Ar) حامض ونعناع وسبلاش من المياه الغازية Description (Ar)" at bounding box center [547, 189] width 270 height 50
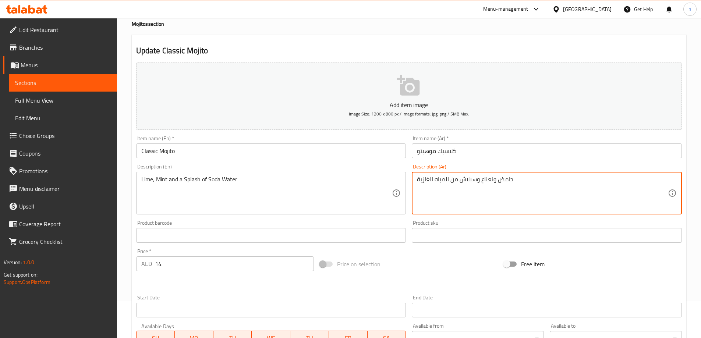
click at [477, 183] on textarea "حامض ونعناع وسبلاش من المياه الغازية" at bounding box center [542, 193] width 251 height 35
click at [520, 180] on textarea "حامض ونعناع وسبلاش من المياه الغازية" at bounding box center [542, 193] width 251 height 35
drag, startPoint x: 531, startPoint y: 180, endPoint x: 548, endPoint y: 180, distance: 17.3
click at [531, 180] on textarea "حامض ونعناع وسبلاش من المياه الغازية" at bounding box center [542, 193] width 251 height 35
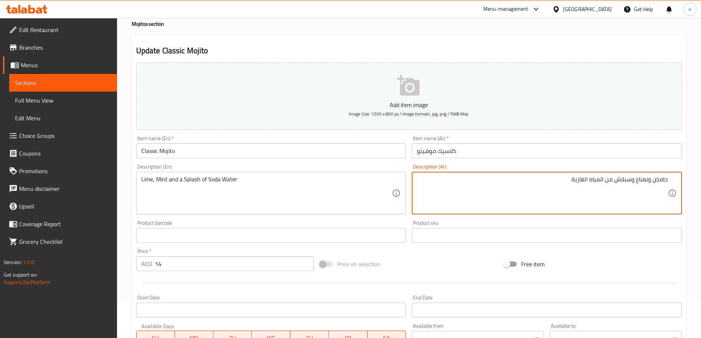
click at [548, 180] on textarea "حامض ونعناع وسبلاش من المياه الغازية" at bounding box center [542, 193] width 251 height 35
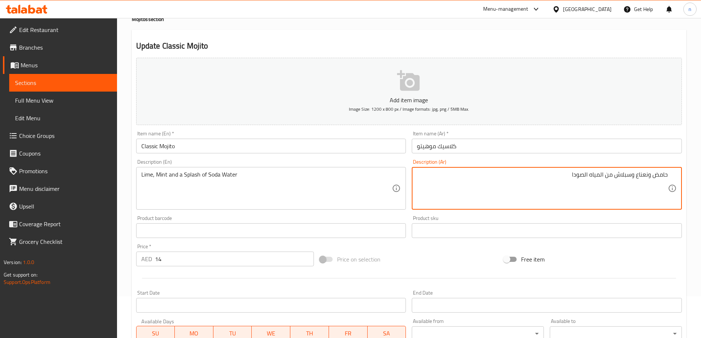
scroll to position [182, 0]
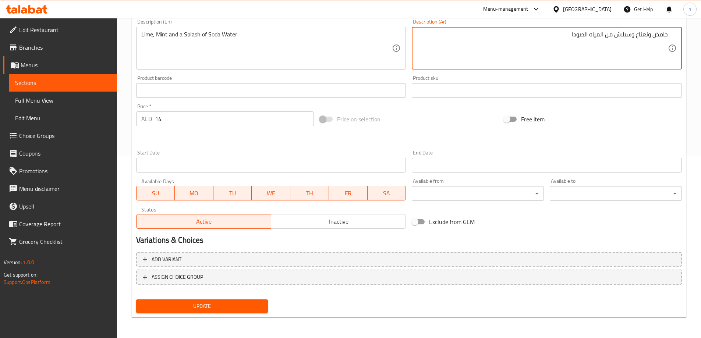
type textarea "حامض ونعناع وسبلاش من المياه الصودا"
click at [222, 300] on button "Update" at bounding box center [202, 307] width 132 height 14
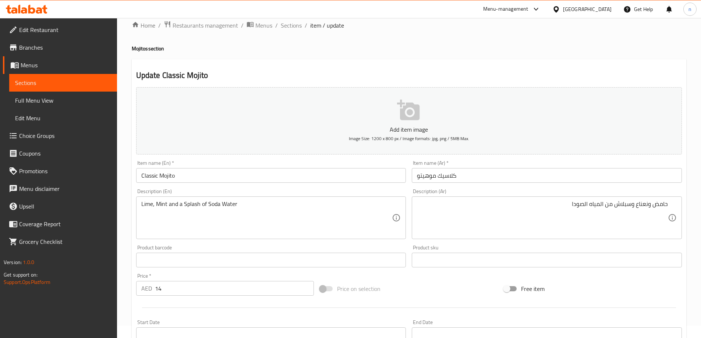
scroll to position [0, 0]
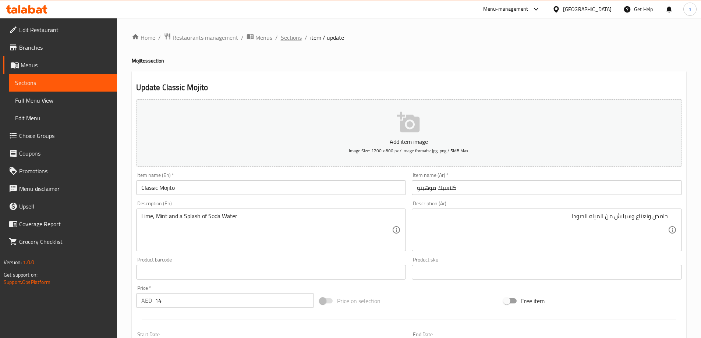
click at [291, 38] on span "Sections" at bounding box center [291, 37] width 21 height 9
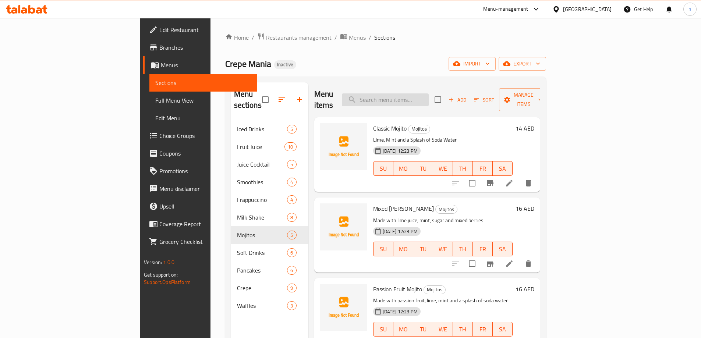
click at [410, 95] on input "search" at bounding box center [385, 99] width 87 height 13
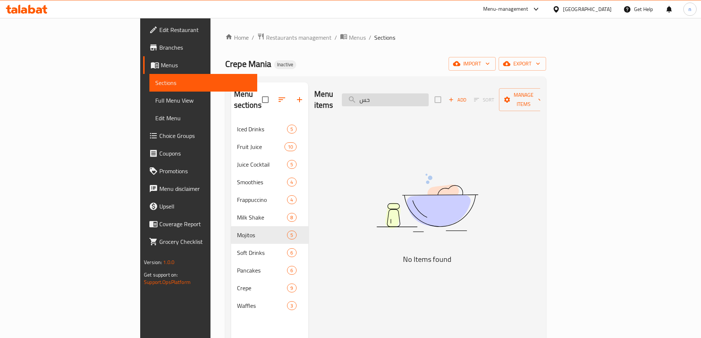
type input "ح"
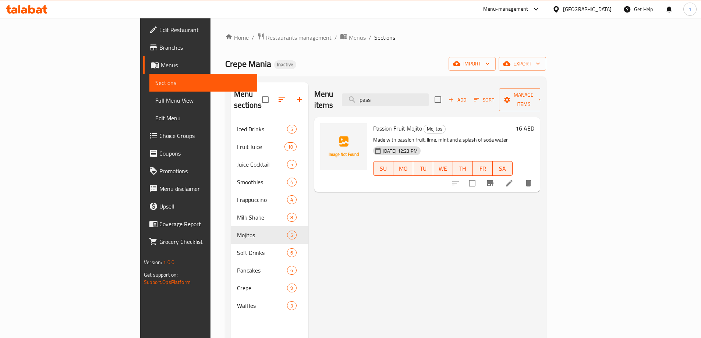
type input "pass"
click at [514, 179] on icon at bounding box center [509, 183] width 9 height 9
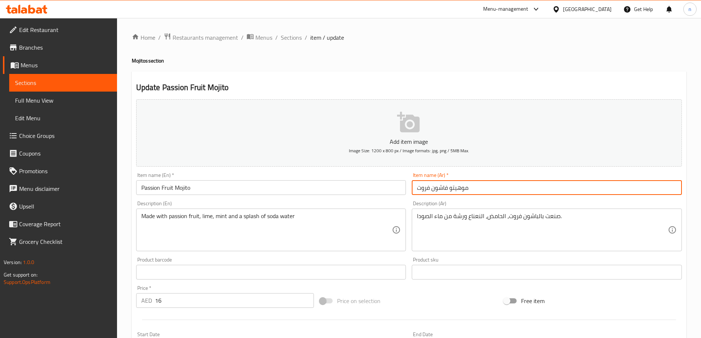
drag, startPoint x: 418, startPoint y: 189, endPoint x: 448, endPoint y: 199, distance: 32.1
click at [448, 199] on div "Add item image Image Size: 1200 x 800 px / Image formats: jpg, png / 5MB Max. I…" at bounding box center [409, 254] width 552 height 317
paste input "ب"
type input "موهيتو باشون فروت"
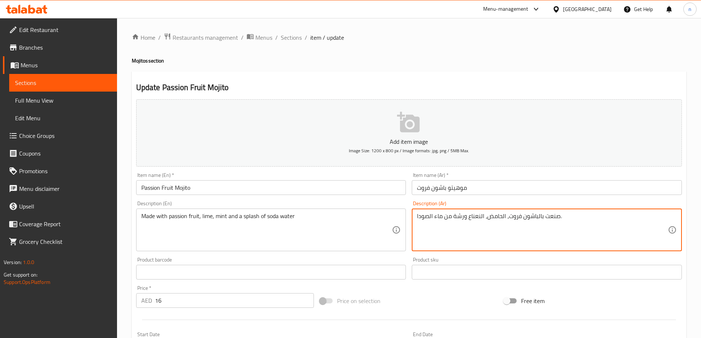
click at [523, 220] on textarea "صنعت بالباشون فروت، الحامض، النعناع ورشة من ماء الصودا." at bounding box center [542, 230] width 251 height 35
click at [552, 218] on textarea "صنعت بالباشون فروت، الحامض، النعناع ورشة من ماء الصودا." at bounding box center [542, 230] width 251 height 35
click at [571, 218] on textarea "صنعت بالباشون فروت، الحامض، النعناع ورشة من ماء الصودا." at bounding box center [542, 230] width 251 height 35
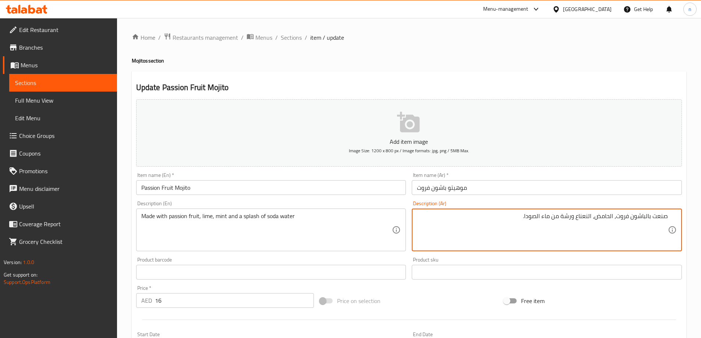
click at [571, 218] on textarea "صنعت بالباشون فروت، الحامض، النعناع ورشة من ماء الصودا." at bounding box center [542, 230] width 251 height 35
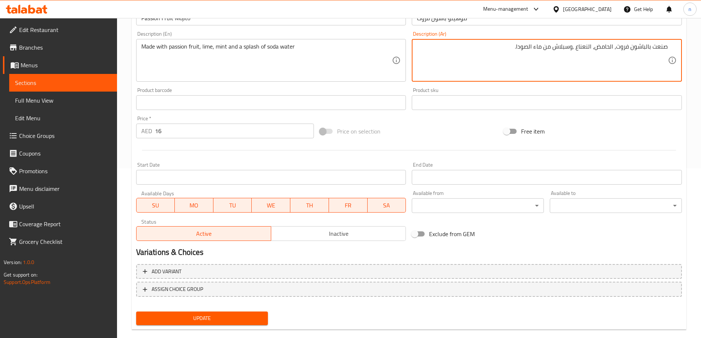
scroll to position [182, 0]
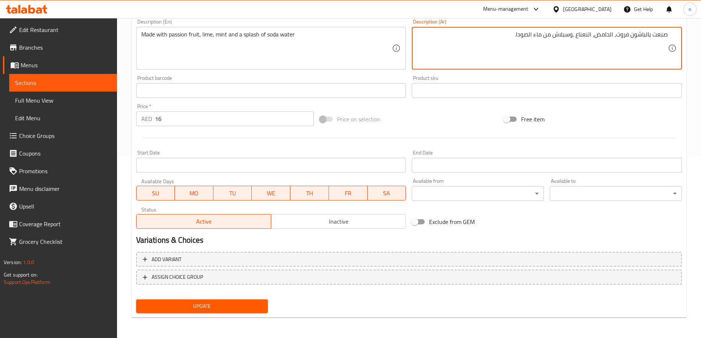
type textarea "صنعت بالباشون فروت، الحامض، النعناع ,وسبلاش من ماء الصودا."
click at [190, 308] on span "Update" at bounding box center [202, 306] width 120 height 9
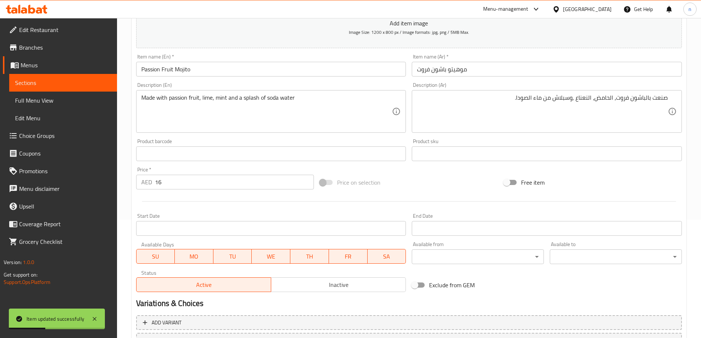
scroll to position [0, 0]
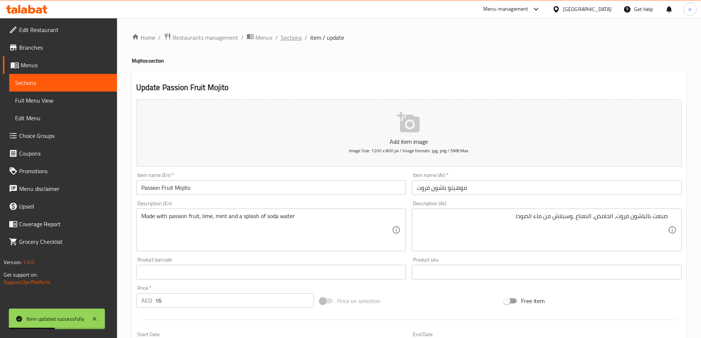
click at [289, 39] on span "Sections" at bounding box center [291, 37] width 21 height 9
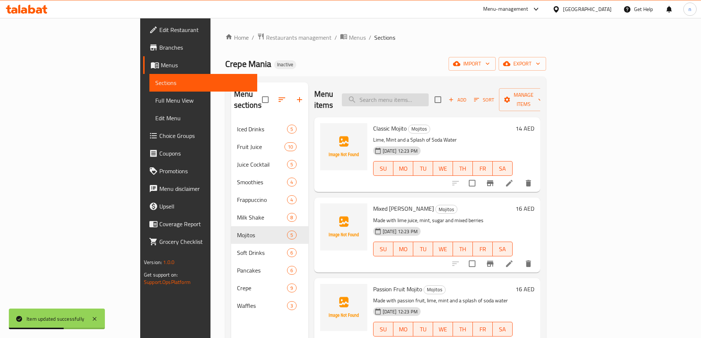
click at [416, 98] on input "search" at bounding box center [385, 99] width 87 height 13
paste input "Mango Mojito"
type input "Mango Mojito"
click at [514, 179] on icon at bounding box center [509, 183] width 9 height 9
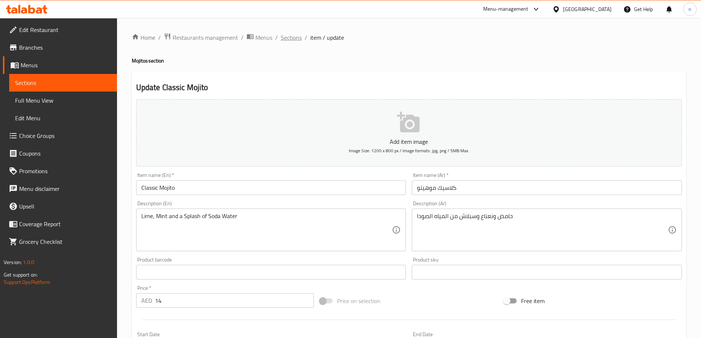
click at [288, 35] on span "Sections" at bounding box center [291, 37] width 21 height 9
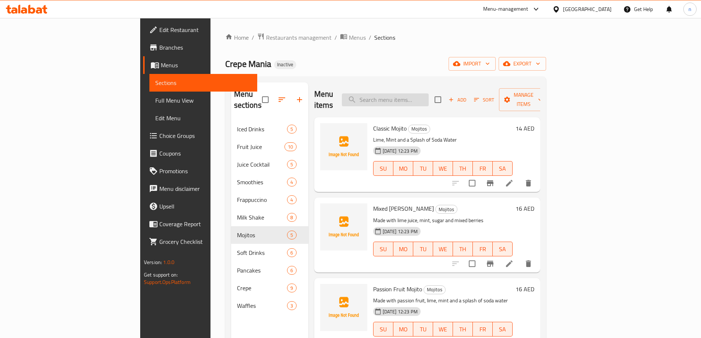
click at [406, 93] on input "search" at bounding box center [385, 99] width 87 height 13
paste input "Mango Mojito"
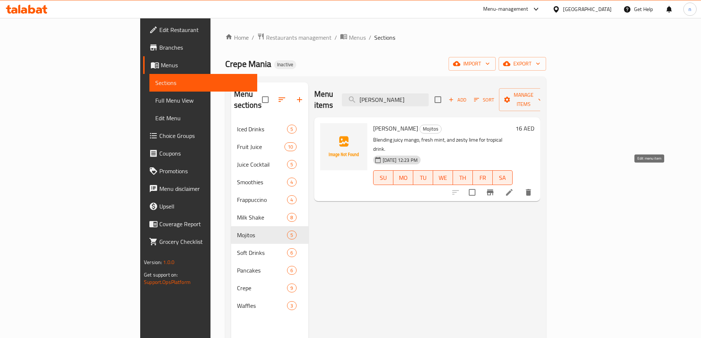
type input "Mango Mojito"
click at [514, 188] on icon at bounding box center [509, 192] width 9 height 9
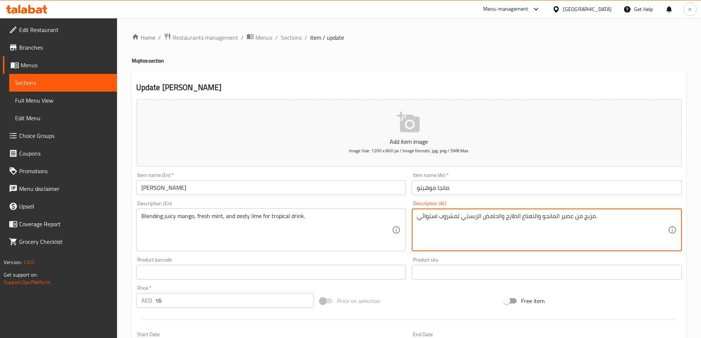
click at [565, 216] on textarea "مزيج من عصير المانجو والنعناع الطازج والحامض الزيستي لمشروب استوائي." at bounding box center [542, 230] width 251 height 35
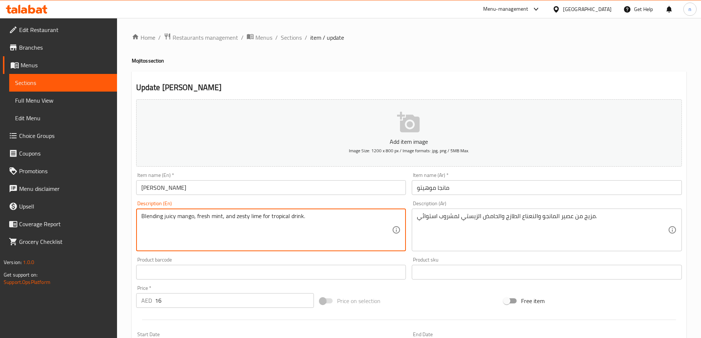
drag, startPoint x: 194, startPoint y: 218, endPoint x: 141, endPoint y: 224, distance: 53.7
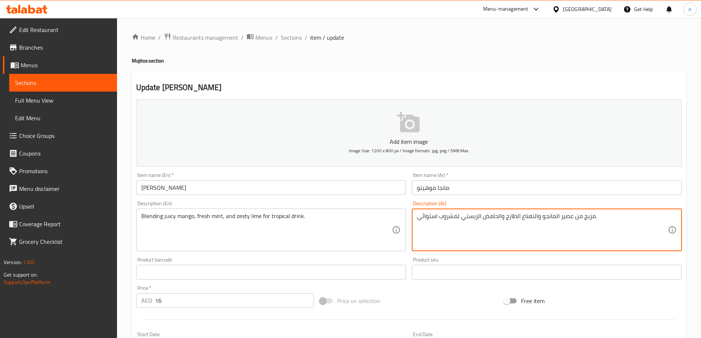
click at [567, 220] on textarea "مزيج من عصير المانجو والنعناع الطازج والحامض الزيستي لمشروب استوائي." at bounding box center [542, 230] width 251 height 35
click at [556, 217] on textarea "مزيج من المانجو والنعناع الطازج والحامض الزيستي لمشروب استوائي." at bounding box center [542, 230] width 251 height 35
click at [540, 217] on textarea "مزيج من مانجو والنعناع الطازج والحامض الزيستي لمشروب استوائي." at bounding box center [542, 230] width 251 height 35
click at [542, 217] on textarea "مزيج من مانجو والنعناع الطازج والحامض الزيستي لمشروب استوائي." at bounding box center [542, 230] width 251 height 35
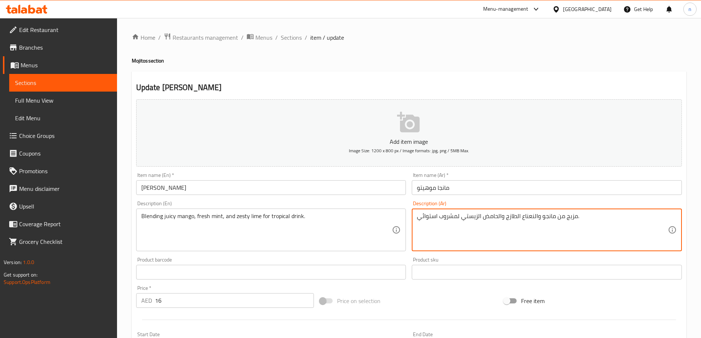
click at [542, 217] on textarea "مزيج من مانجو والنعناع الطازج والحامض الزيستي لمشروب استوائي." at bounding box center [542, 230] width 251 height 35
click at [506, 210] on div "مزيج من مانجو والنعناع الطازج والحامض الزيستي لمشروب استوائي. Description (Ar)" at bounding box center [547, 230] width 270 height 43
click at [637, 215] on textarea "مزيج من مانجو والنعناع الطازج والحامض الزيستي لمشروب استوائي." at bounding box center [542, 230] width 251 height 35
click at [632, 218] on textarea "مزيج من مانجو والنعناع الطازج والحامض الزيستي لمشروب استوائي." at bounding box center [542, 230] width 251 height 35
drag, startPoint x: 645, startPoint y: 215, endPoint x: 647, endPoint y: 224, distance: 10.1
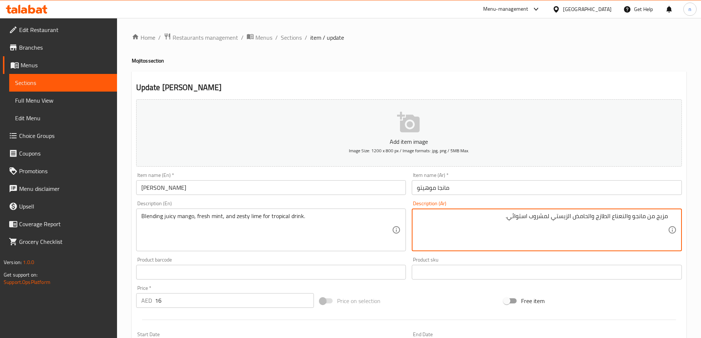
click at [645, 216] on textarea "مزيج من مانجو والنعناع الطازج والحامض الزيستي لمشروب استوائي." at bounding box center [542, 230] width 251 height 35
click at [628, 218] on textarea "مزيج من المانجو والنعناع الطازج والحامض الزيستي لمشروب استوائي." at bounding box center [542, 230] width 251 height 35
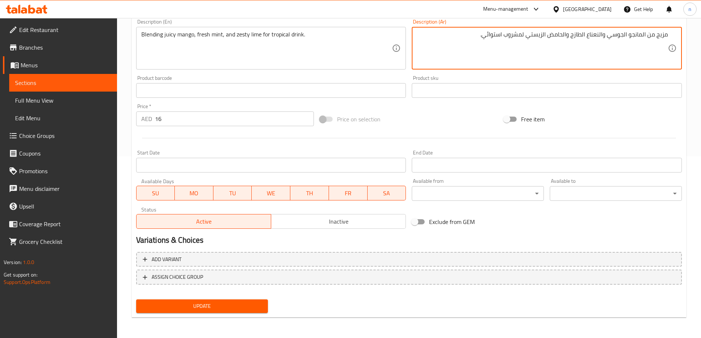
type textarea "مزيج من المانجو الجوسي والنعناع الطازج والحامض الزيستي لمشروب استوائي."
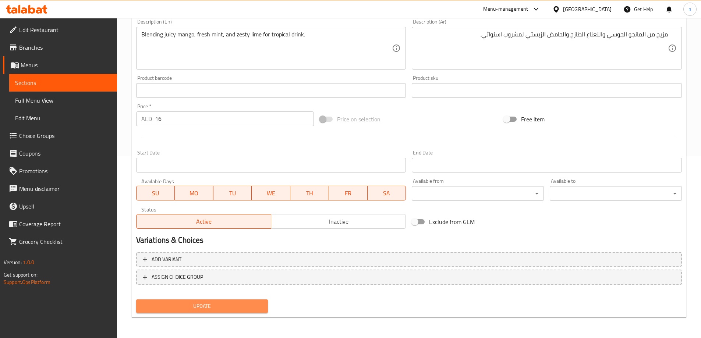
click at [216, 305] on span "Update" at bounding box center [202, 306] width 120 height 9
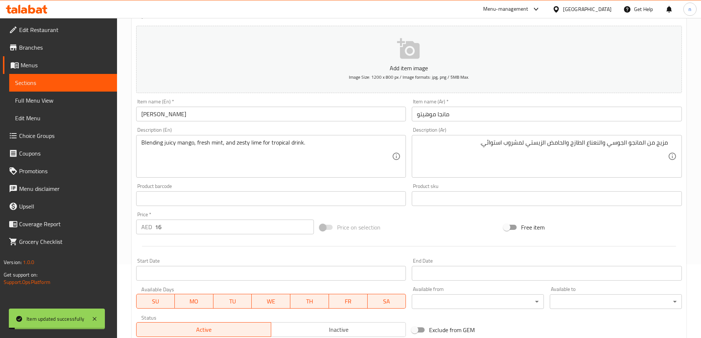
scroll to position [0, 0]
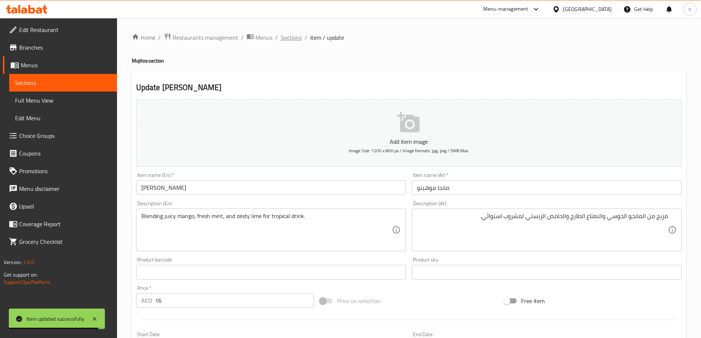
click at [289, 35] on span "Sections" at bounding box center [291, 37] width 21 height 9
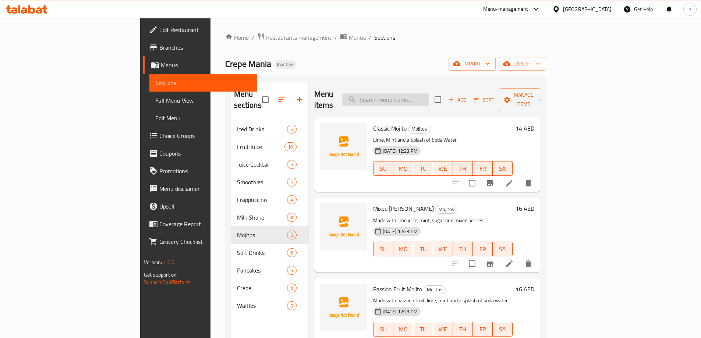
click at [417, 95] on input "search" at bounding box center [385, 99] width 87 height 13
paste input "Cocktail Tropica"
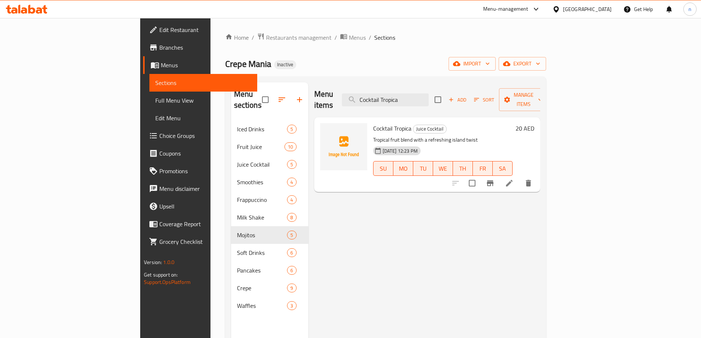
type input "Cocktail Tropica"
click at [514, 179] on icon at bounding box center [509, 183] width 9 height 9
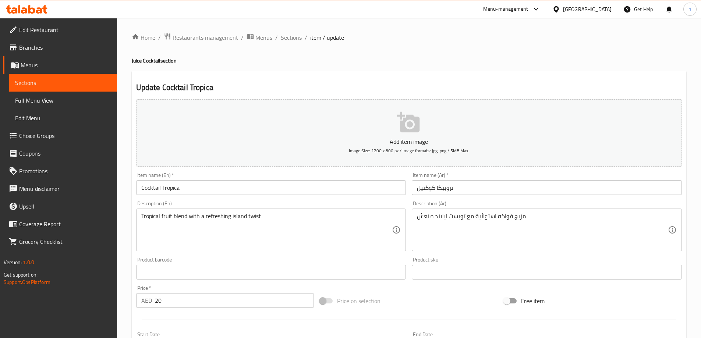
drag, startPoint x: 437, startPoint y: 189, endPoint x: 445, endPoint y: 194, distance: 9.6
click at [439, 190] on input "تروبيكا كوكتيل" at bounding box center [547, 187] width 270 height 15
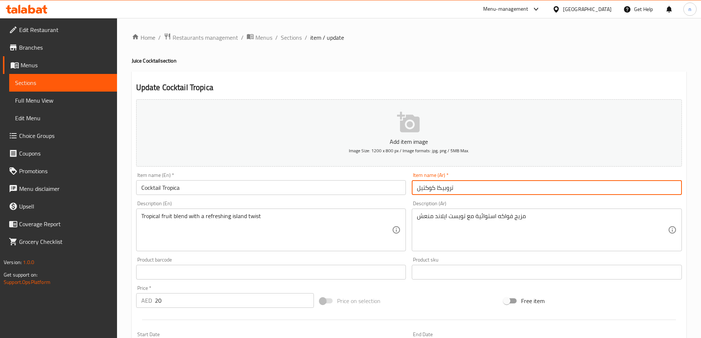
scroll to position [182, 0]
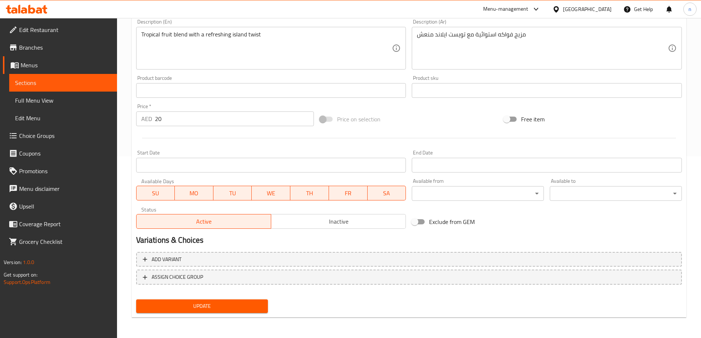
drag, startPoint x: 165, startPoint y: 299, endPoint x: 163, endPoint y: 289, distance: 10.6
click at [166, 299] on div "Update" at bounding box center [202, 307] width 138 height 20
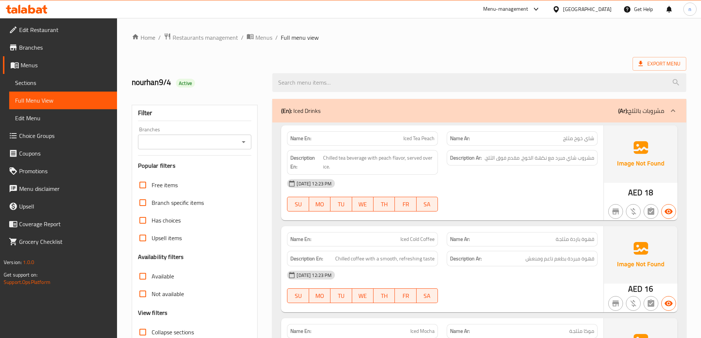
click at [69, 35] on link "Edit Restaurant" at bounding box center [60, 30] width 114 height 18
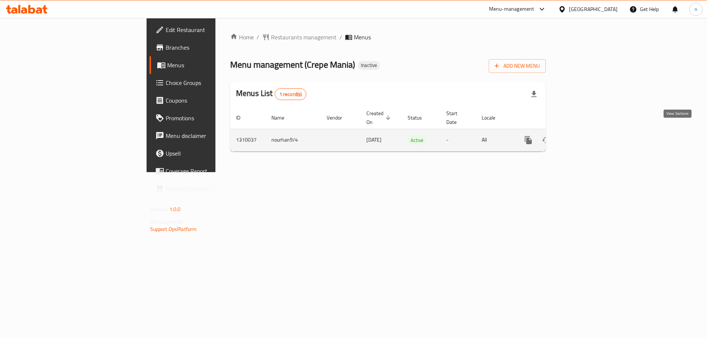
click at [586, 136] on icon "enhanced table" at bounding box center [581, 140] width 9 height 9
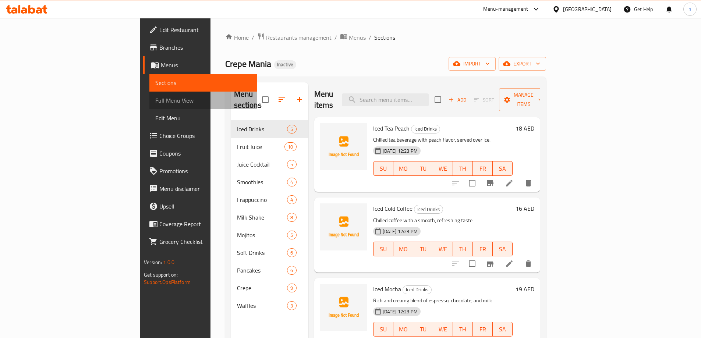
click at [155, 99] on span "Full Menu View" at bounding box center [203, 100] width 96 height 9
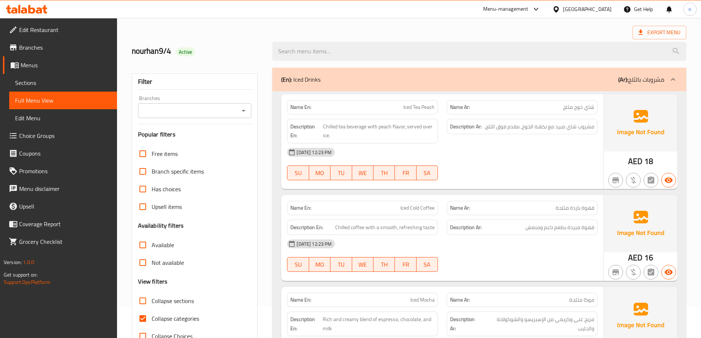
scroll to position [147, 0]
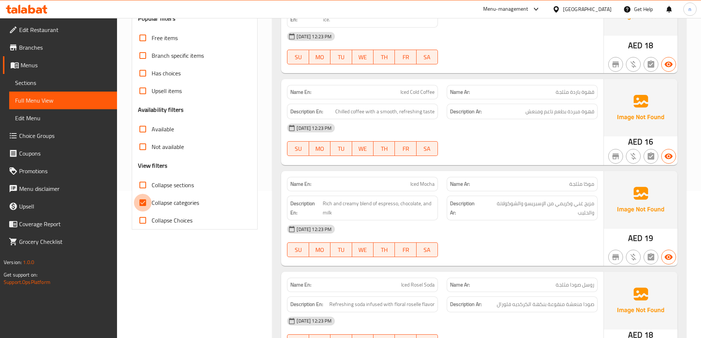
click at [146, 204] on input "Collapse categories" at bounding box center [143, 203] width 18 height 18
checkbox input "false"
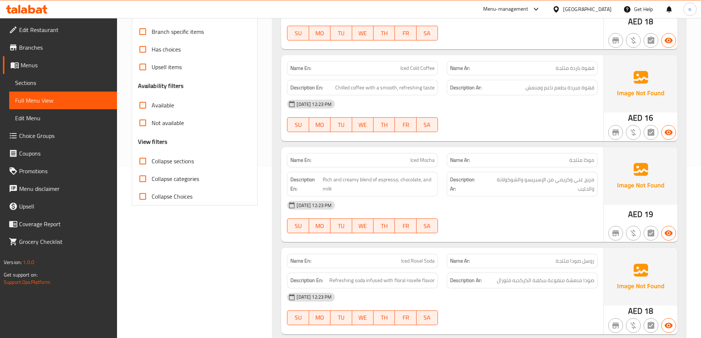
scroll to position [184, 0]
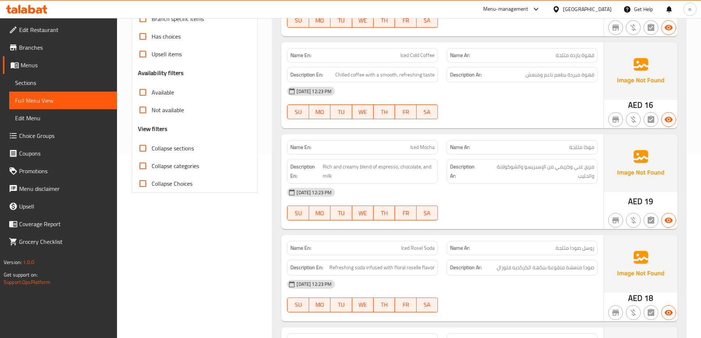
click at [423, 149] on span "Iced Mocha" at bounding box center [422, 148] width 24 height 8
click at [421, 148] on span "Iced Mocha" at bounding box center [422, 148] width 24 height 8
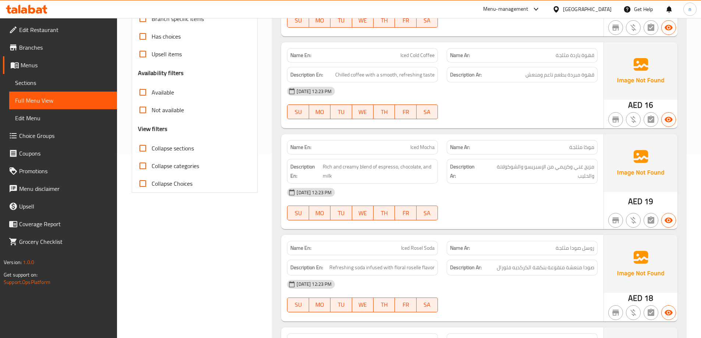
click at [513, 204] on div "04-09-2025 12:23 PM SU MO TU WE TH FR SA" at bounding box center [442, 204] width 319 height 41
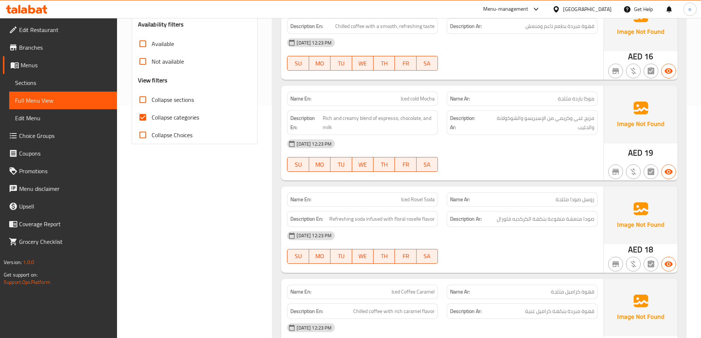
scroll to position [221, 0]
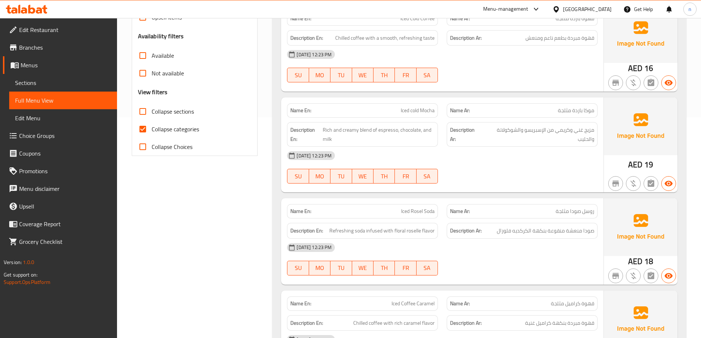
click at [144, 127] on input "Collapse categories" at bounding box center [143, 129] width 18 height 18
checkbox input "false"
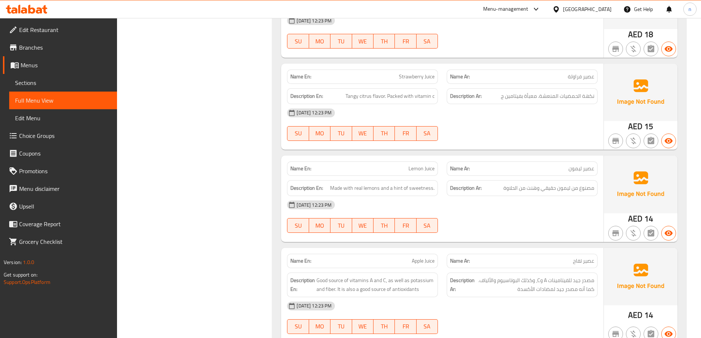
scroll to position [1214, 0]
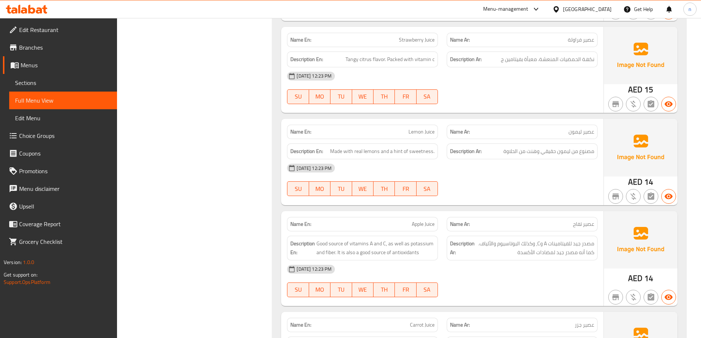
click at [426, 42] on span "Strawberry Juice" at bounding box center [417, 40] width 36 height 8
copy span "Strawberry Juice"
click at [538, 178] on div "04-09-2025 12:23 PM SU MO TU WE TH FR SA" at bounding box center [442, 179] width 319 height 41
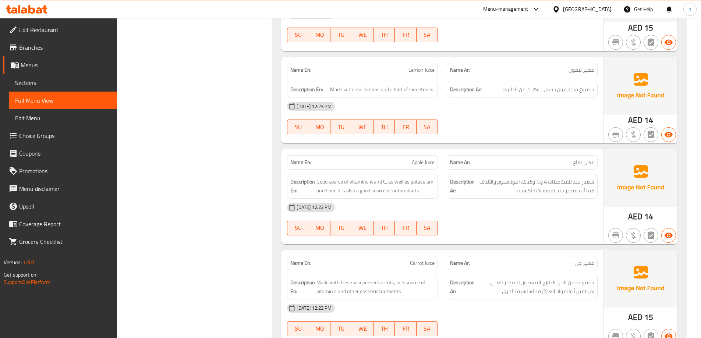
scroll to position [1288, 0]
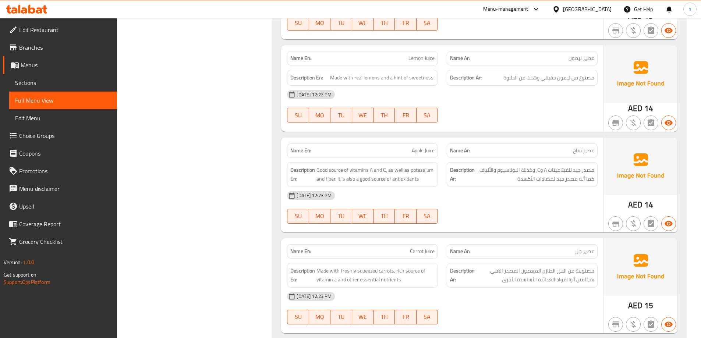
click at [427, 151] on span "Apple Juice" at bounding box center [423, 151] width 23 height 8
copy span "Apple Juice"
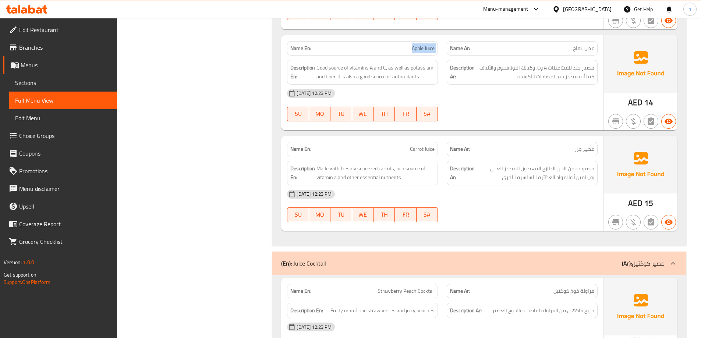
scroll to position [1398, 0]
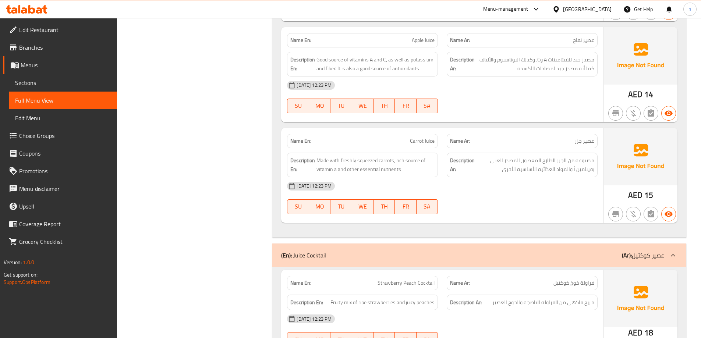
click at [504, 188] on div "[DATE] 12:23 PM" at bounding box center [442, 186] width 319 height 18
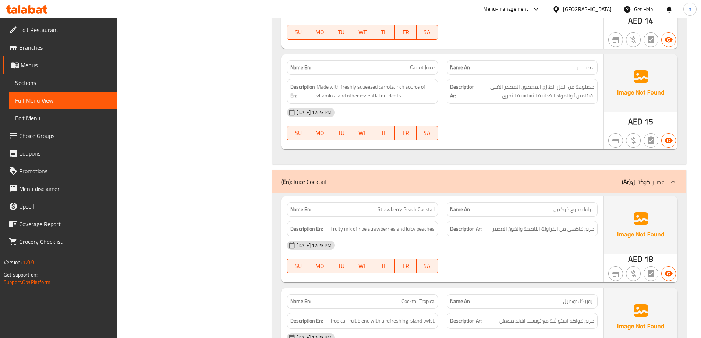
click at [418, 210] on span "Strawberry Peach Cocktail" at bounding box center [406, 210] width 57 height 8
copy span "Strawberry Peach Cocktail"
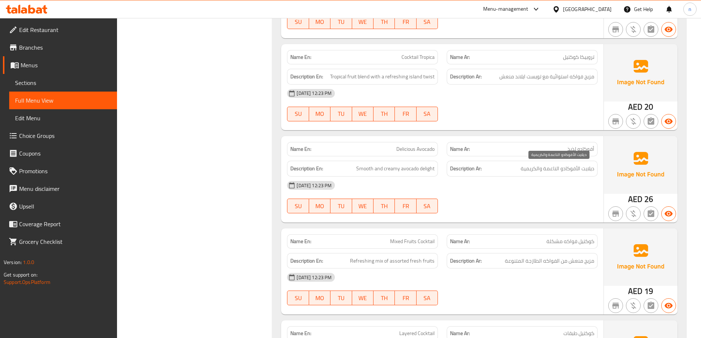
scroll to position [1730, 0]
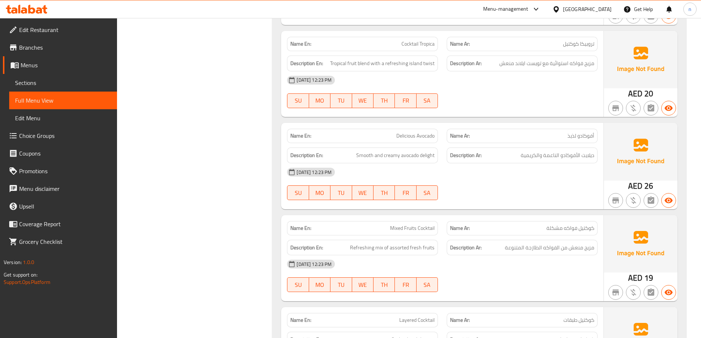
click at [532, 189] on div "04-09-2025 12:23 PM SU MO TU WE TH FR SA" at bounding box center [442, 183] width 319 height 41
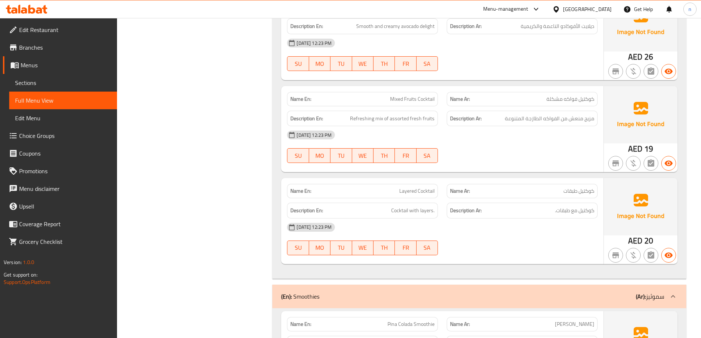
scroll to position [1877, 0]
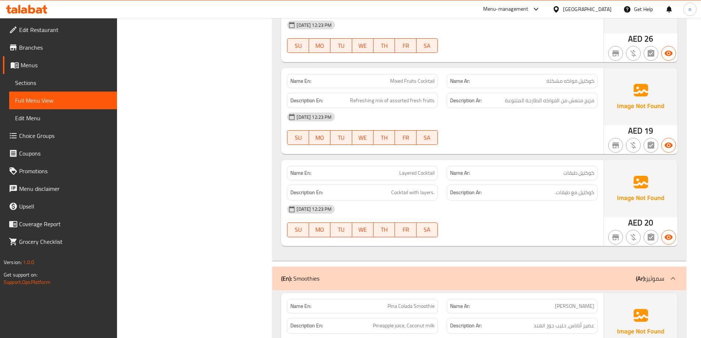
click at [534, 216] on div "04-09-2025 12:23 PM" at bounding box center [442, 210] width 319 height 18
click at [423, 173] on span "Layered Cocktail" at bounding box center [416, 173] width 35 height 8
copy span "Layered Cocktail"
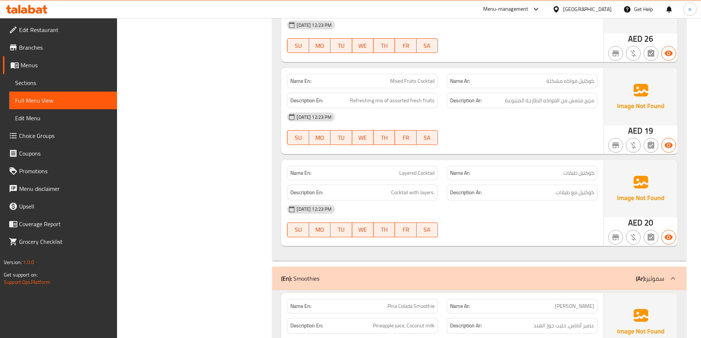
click at [459, 215] on div "04-09-2025 12:23 PM" at bounding box center [442, 210] width 319 height 18
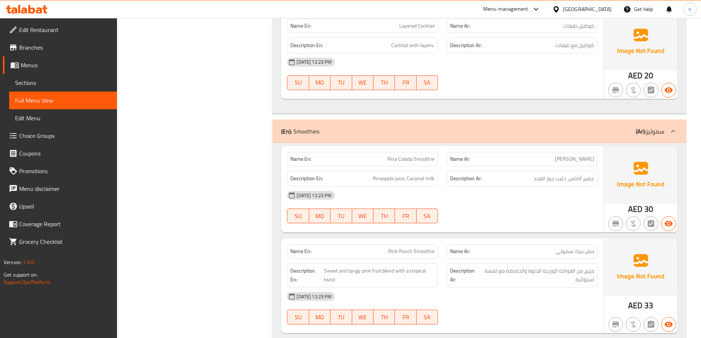
scroll to position [2061, 0]
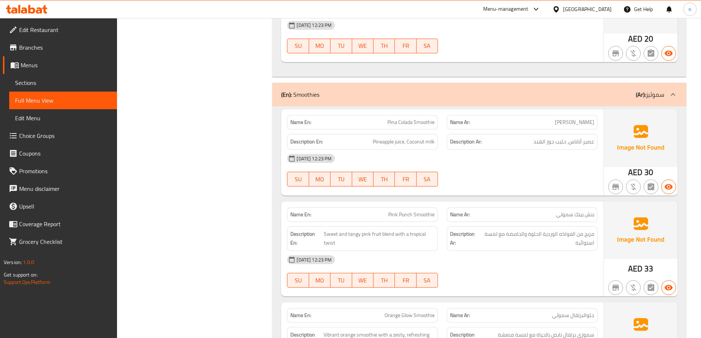
click at [501, 167] on div "04-09-2025 12:23 PM" at bounding box center [442, 159] width 319 height 18
click at [409, 125] on span "Pina Colada Smoothie" at bounding box center [411, 123] width 47 height 8
click at [410, 124] on span "Pina Colada Smoothie" at bounding box center [411, 123] width 47 height 8
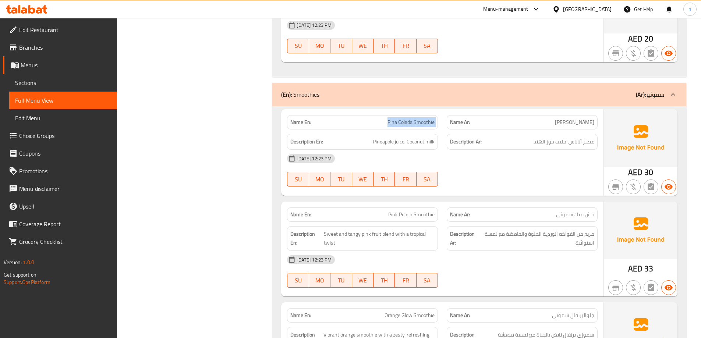
click at [410, 124] on span "Pina Colada Smoothie" at bounding box center [411, 123] width 47 height 8
click at [547, 171] on div "04-09-2025 12:23 PM SU MO TU WE TH FR SA" at bounding box center [442, 170] width 319 height 41
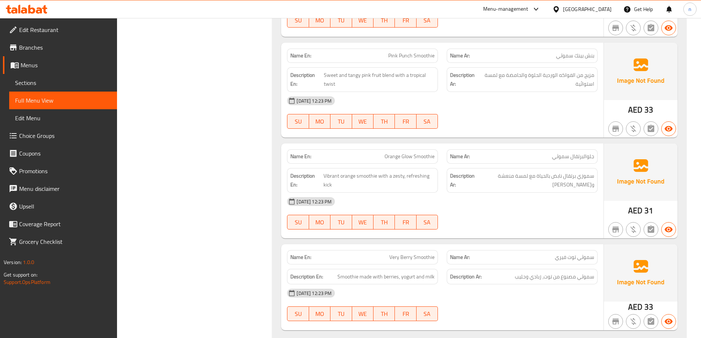
scroll to position [2245, 0]
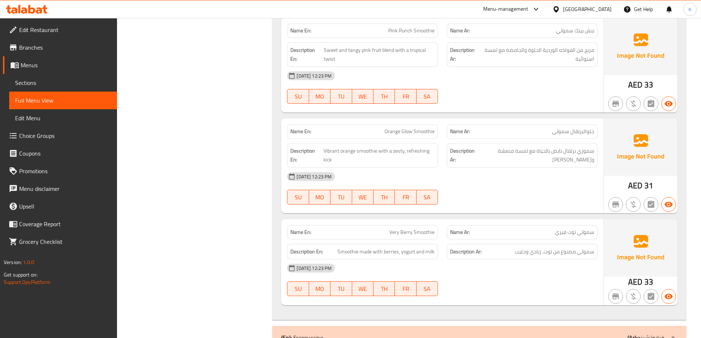
click at [402, 129] on span "Orange Glow Smoothie" at bounding box center [410, 132] width 50 height 8
copy span "Orange Glow Smoothie"
click at [516, 180] on div "04-09-2025 12:23 PM" at bounding box center [442, 177] width 319 height 18
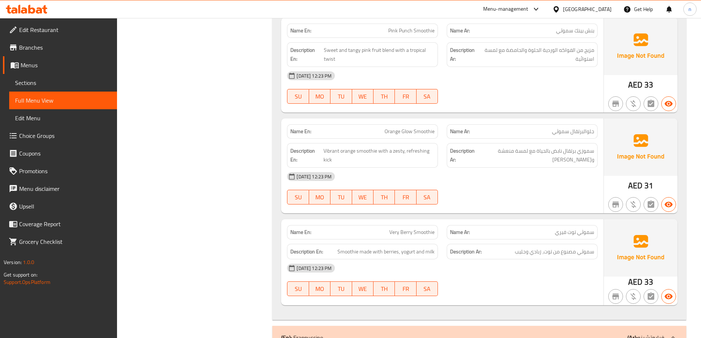
click at [419, 132] on span "Orange Glow Smoothie" at bounding box center [410, 132] width 50 height 8
copy span "Orange Glow Smoothie"
click at [511, 184] on div "04-09-2025 12:23 PM" at bounding box center [442, 177] width 319 height 18
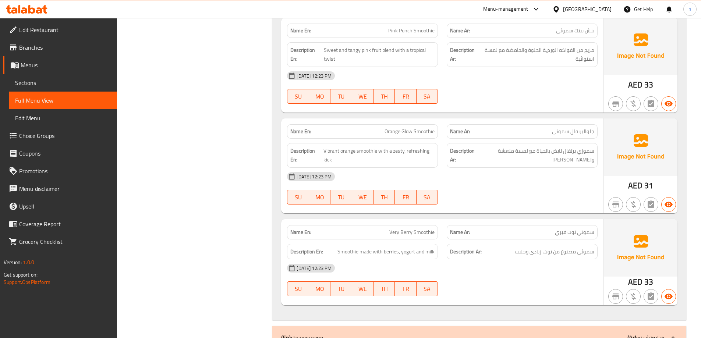
click at [410, 130] on span "Orange Glow Smoothie" at bounding box center [410, 132] width 50 height 8
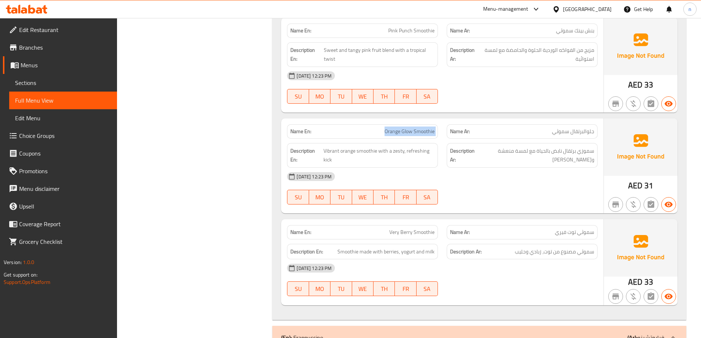
click at [410, 130] on span "Orange Glow Smoothie" at bounding box center [410, 132] width 50 height 8
click at [517, 180] on div "04-09-2025 12:23 PM" at bounding box center [442, 177] width 319 height 18
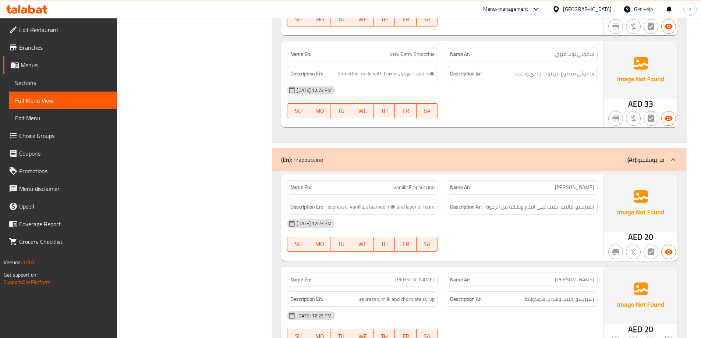
scroll to position [2355, 0]
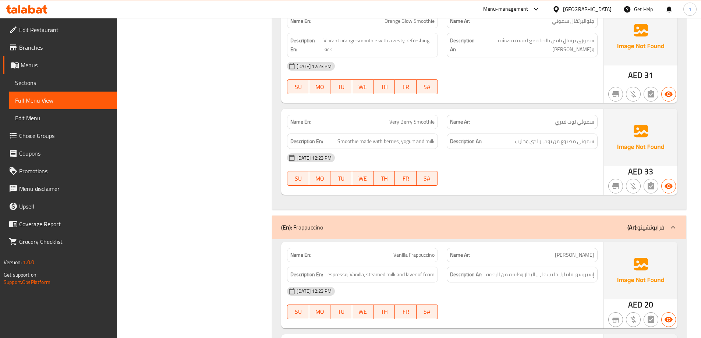
click at [417, 123] on span "Very Berry Smoothie" at bounding box center [411, 122] width 45 height 8
copy span "Very Berry Smoothie"
click at [481, 180] on div "04-09-2025 12:23 PM SU MO TU WE TH FR SA" at bounding box center [442, 169] width 319 height 41
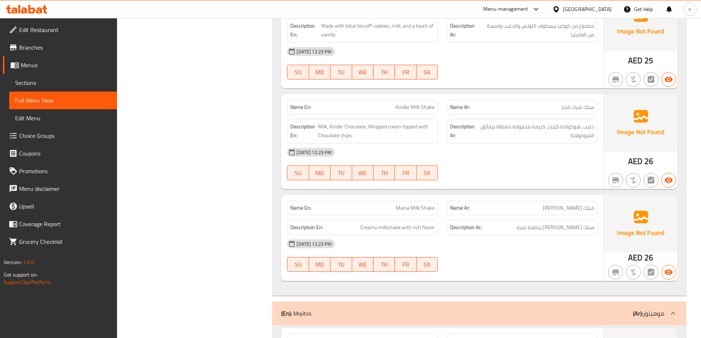
scroll to position [3496, 0]
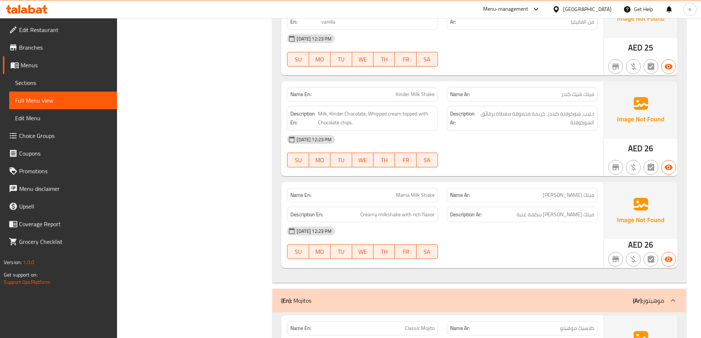
click at [406, 96] on span "Kinder Milk Shake" at bounding box center [415, 95] width 39 height 8
copy span "Kinder Milk Shake"
drag, startPoint x: 417, startPoint y: 114, endPoint x: 406, endPoint y: 128, distance: 17.6
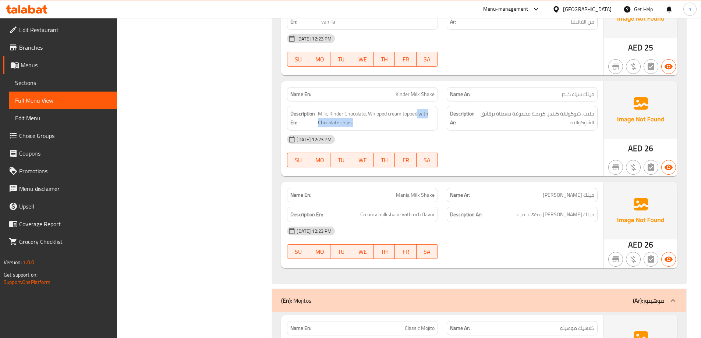
click at [406, 128] on div "Description En: Milk, Kinder Chocolate, Whipped cream topped with Chocolate chi…" at bounding box center [362, 118] width 151 height 25
click at [407, 126] on span "Milk, Kinder Chocolate, Whipped cream topped with Chocolate chips." at bounding box center [376, 118] width 117 height 18
click at [417, 95] on span "Kinder Milk Shake" at bounding box center [415, 95] width 39 height 8
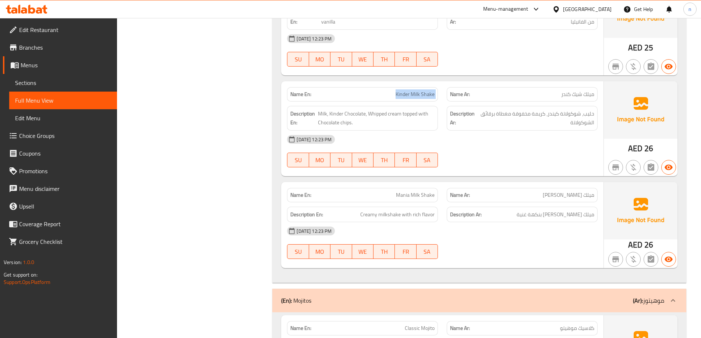
click at [417, 95] on span "Kinder Milk Shake" at bounding box center [415, 95] width 39 height 8
copy span "Kinder Milk Shake"
click at [463, 134] on div "04-09-2025 12:23 PM" at bounding box center [442, 140] width 319 height 18
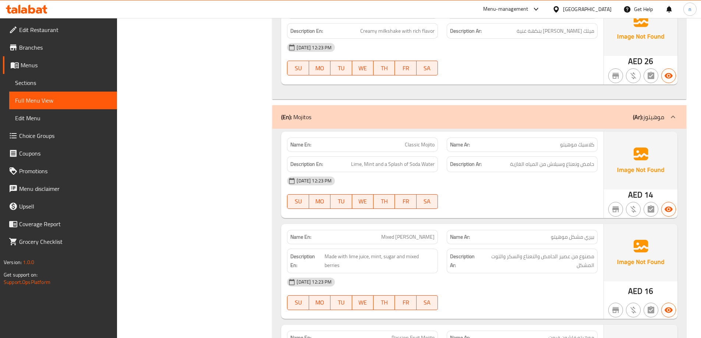
scroll to position [3680, 0]
click at [416, 142] on span "Classic Mojito" at bounding box center [420, 145] width 30 height 8
copy span "Classic Mojito"
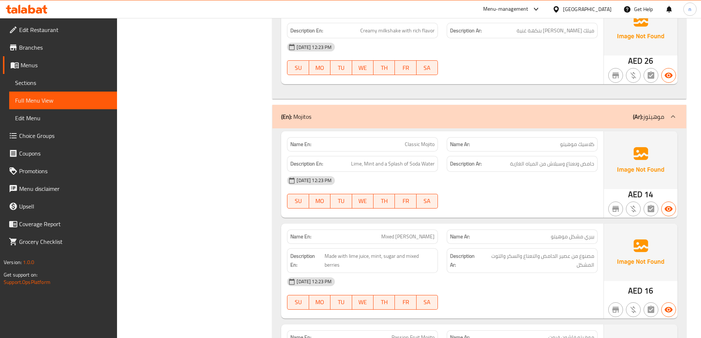
click at [494, 193] on div "04-09-2025 12:23 PM SU MO TU WE TH FR SA" at bounding box center [442, 192] width 319 height 41
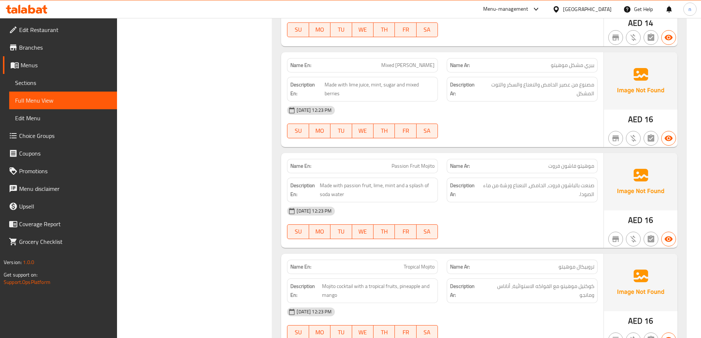
scroll to position [3864, 0]
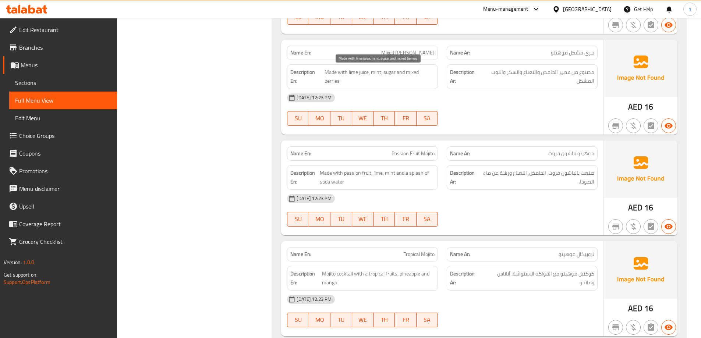
click at [333, 79] on span "Made with lime juice, mint, sugar and mixed berries" at bounding box center [380, 77] width 110 height 18
click at [489, 94] on div "04-09-2025 12:23 PM" at bounding box center [442, 98] width 319 height 18
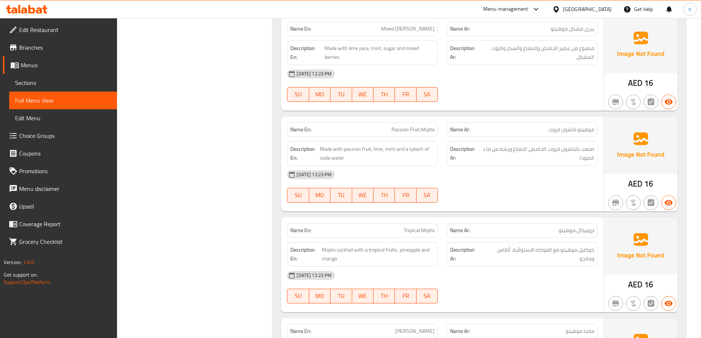
scroll to position [3901, 0]
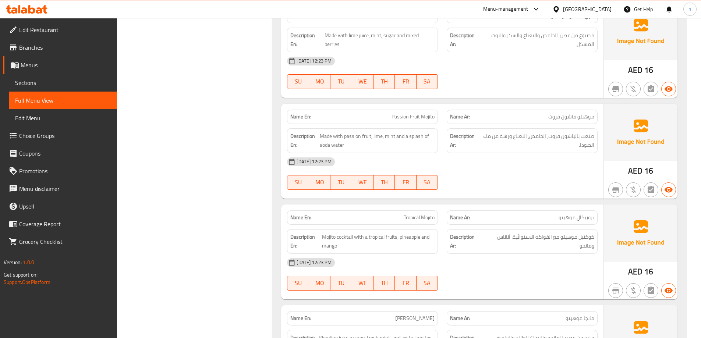
click at [417, 117] on span "Passion Fruit Mojito" at bounding box center [413, 117] width 43 height 8
drag, startPoint x: 388, startPoint y: 114, endPoint x: 420, endPoint y: 122, distance: 32.1
click at [420, 122] on div "Name En: Passion Fruit Mojito" at bounding box center [362, 117] width 151 height 14
click at [509, 176] on div "04-09-2025 12:23 PM SU MO TU WE TH FR SA" at bounding box center [442, 173] width 319 height 41
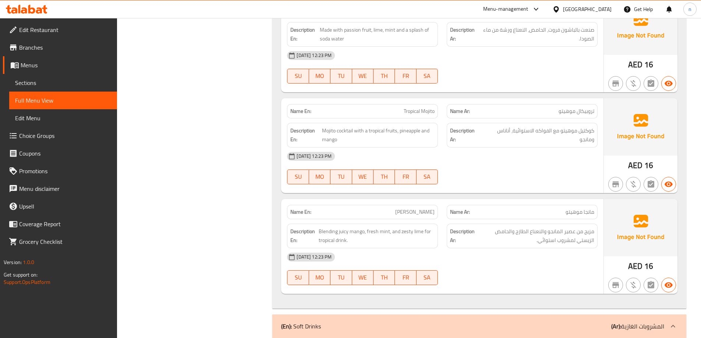
scroll to position [4048, 0]
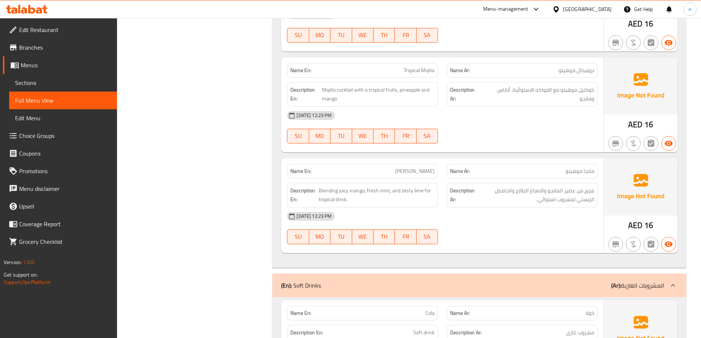
click at [413, 170] on span "Mango Mojito" at bounding box center [414, 171] width 39 height 8
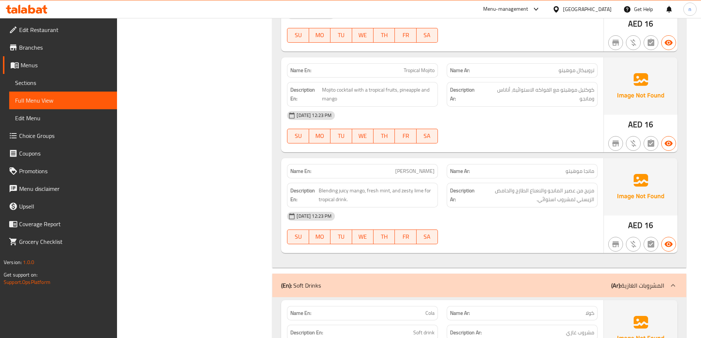
click at [503, 234] on div "04-09-2025 12:23 PM SU MO TU WE TH FR SA" at bounding box center [442, 228] width 319 height 41
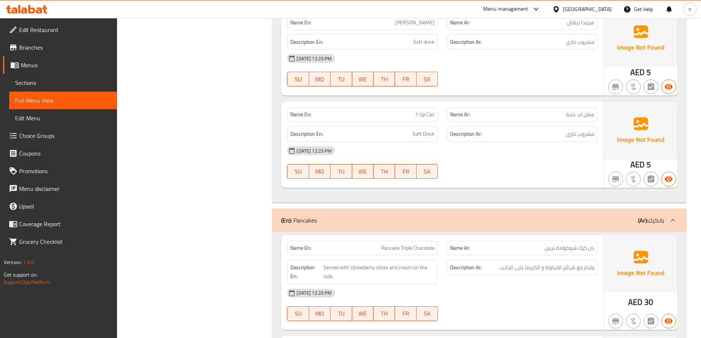
scroll to position [4784, 0]
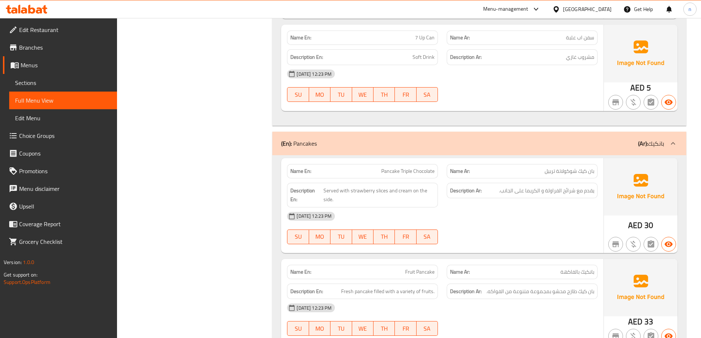
click at [551, 170] on span "بان كيك شوكولاتة تربيل" at bounding box center [570, 171] width 50 height 8
click at [404, 173] on span "Pancake Triple Chocolate" at bounding box center [407, 171] width 53 height 8
click at [506, 210] on div "04-09-2025 12:23 PM" at bounding box center [442, 217] width 319 height 18
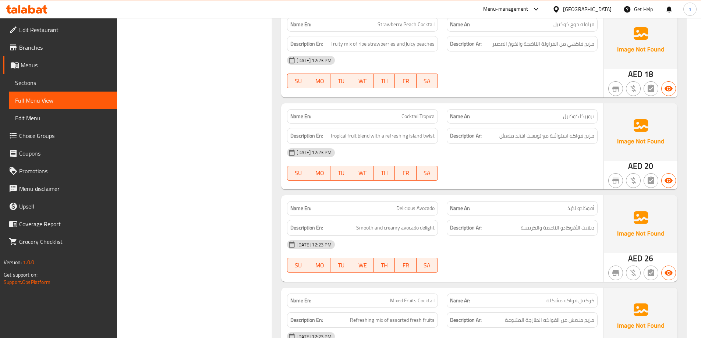
scroll to position [1656, 0]
click at [417, 117] on span "Cocktail Tropica" at bounding box center [418, 118] width 33 height 8
click at [567, 171] on div "04-09-2025 12:23 PM SU MO TU WE TH FR SA" at bounding box center [442, 165] width 319 height 41
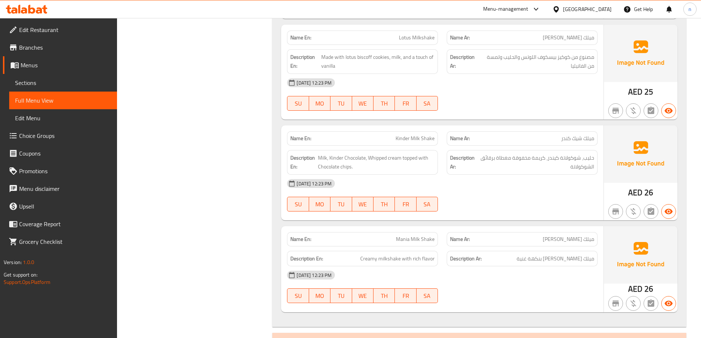
scroll to position [3459, 0]
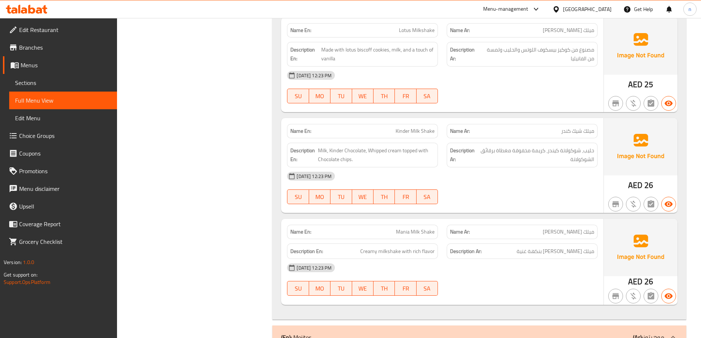
click at [538, 184] on div "04-09-2025 12:23 PM" at bounding box center [442, 176] width 319 height 18
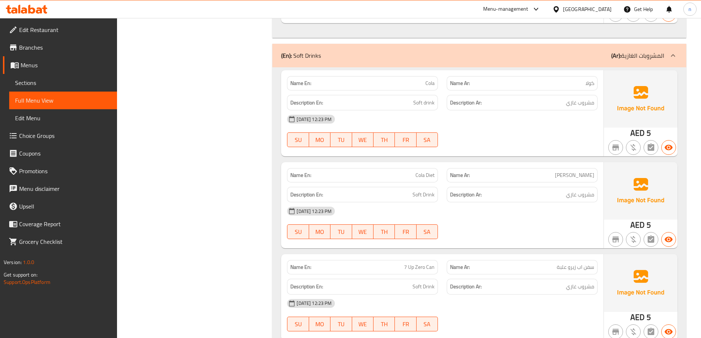
scroll to position [4343, 0]
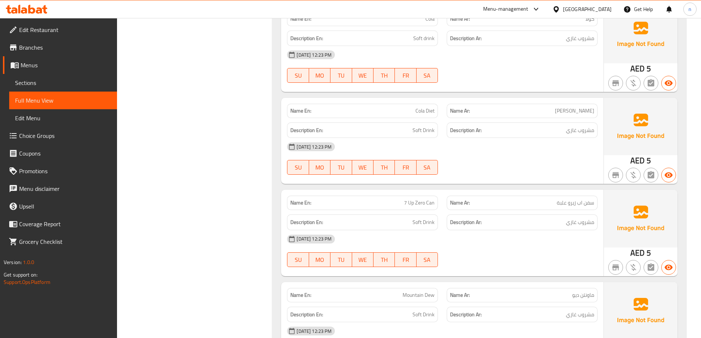
click at [552, 172] on div at bounding box center [522, 174] width 160 height 9
click at [578, 155] on div "04-09-2025 12:23 PM" at bounding box center [442, 147] width 319 height 18
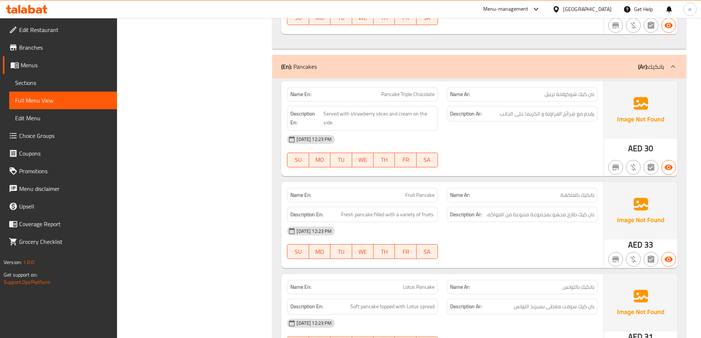
scroll to position [4858, 0]
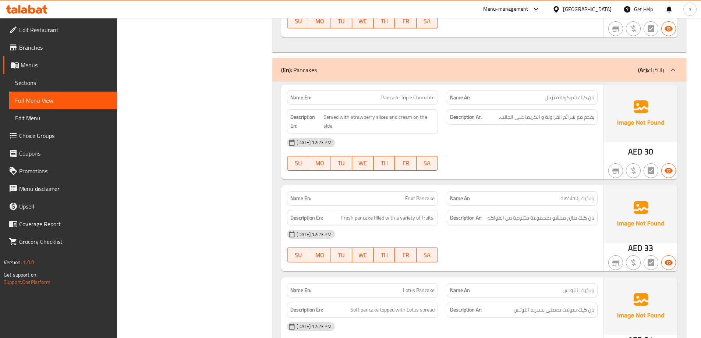
click at [578, 155] on div "04-09-2025 12:23 PM SU MO TU WE TH FR SA" at bounding box center [442, 154] width 319 height 41
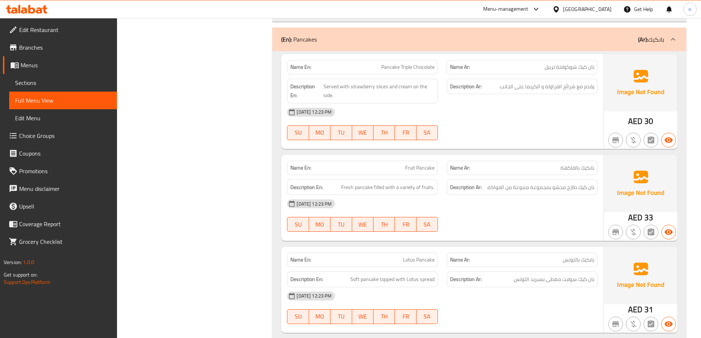
scroll to position [4895, 0]
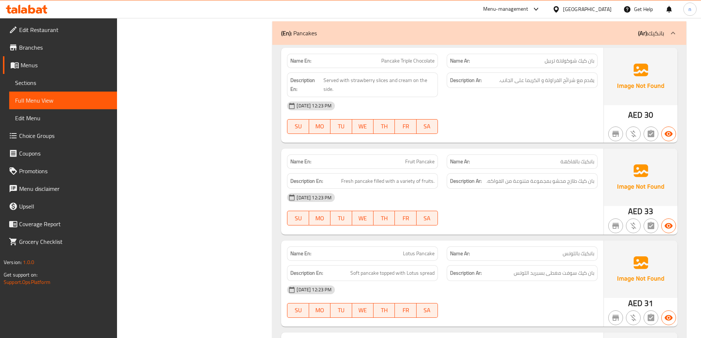
click at [572, 211] on div "04-09-2025 12:23 PM SU MO TU WE TH FR SA" at bounding box center [442, 209] width 319 height 41
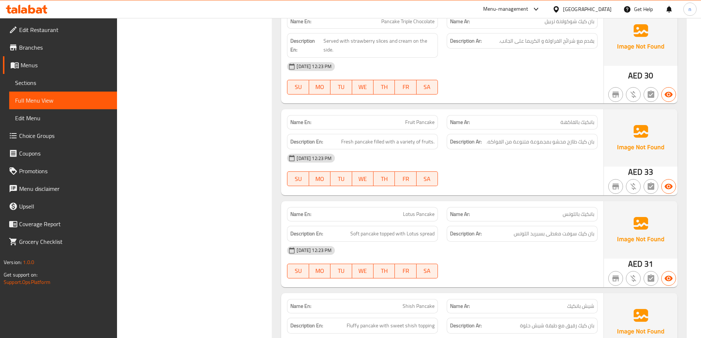
scroll to position [4968, 0]
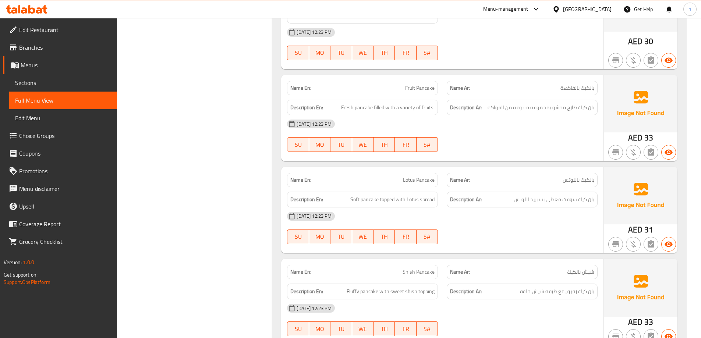
click at [567, 219] on div "04-09-2025 12:23 PM" at bounding box center [442, 217] width 319 height 18
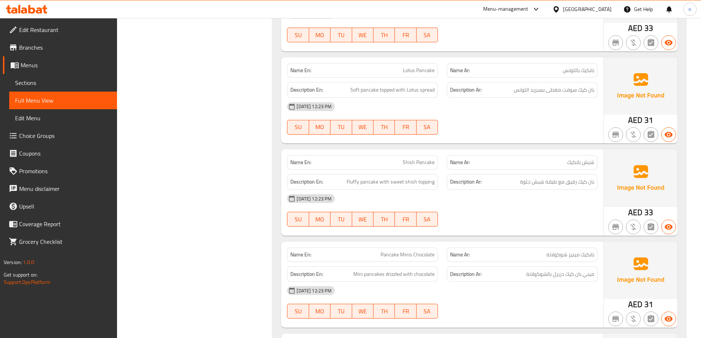
scroll to position [5079, 0]
click at [567, 219] on div "04-09-2025 12:23 PM SU MO TU WE TH FR SA" at bounding box center [442, 209] width 319 height 41
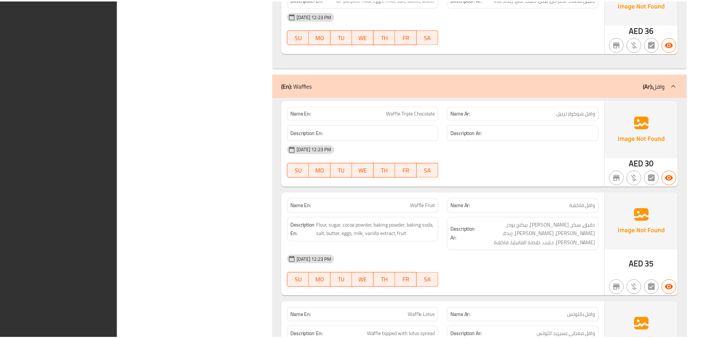
scroll to position [6403, 0]
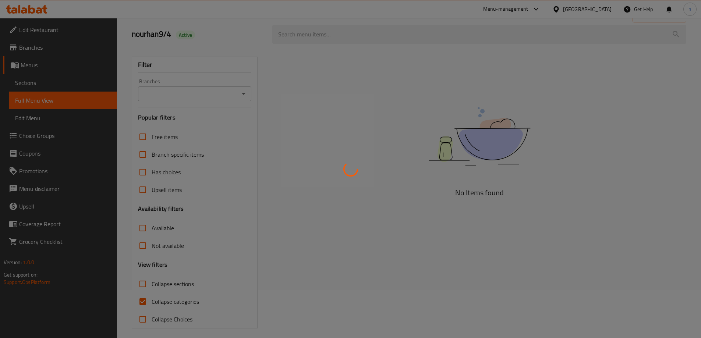
scroll to position [53, 0]
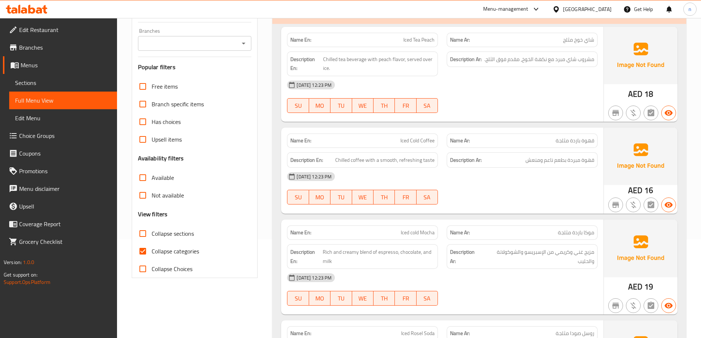
scroll to position [147, 0]
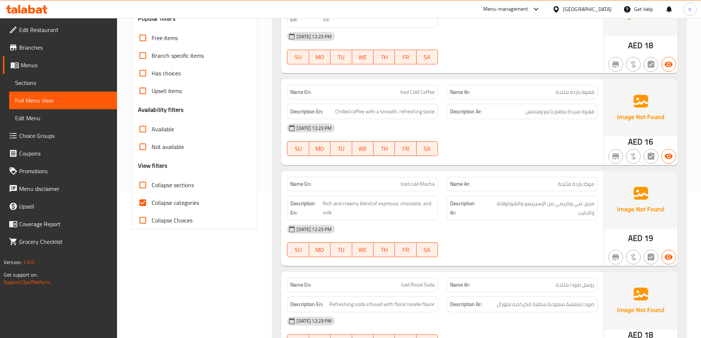
drag, startPoint x: 140, startPoint y: 200, endPoint x: 591, endPoint y: 27, distance: 483.1
click at [140, 200] on input "Collapse categories" at bounding box center [143, 203] width 18 height 18
checkbox input "false"
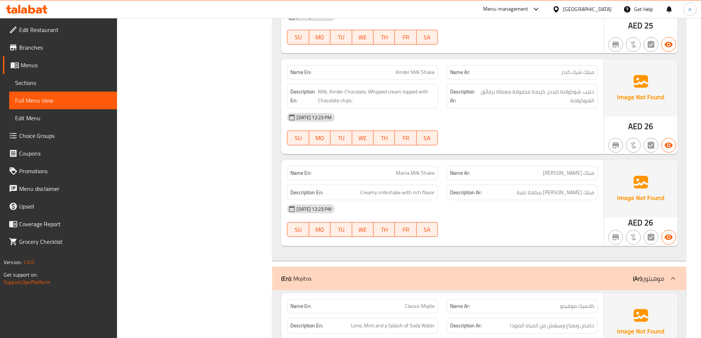
scroll to position [0, 0]
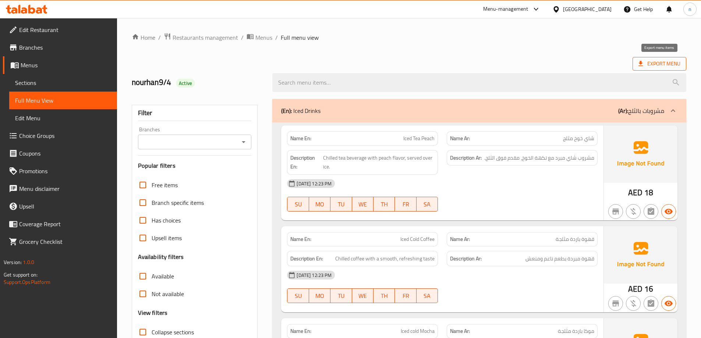
click at [661, 63] on span "Export Menu" at bounding box center [660, 63] width 42 height 9
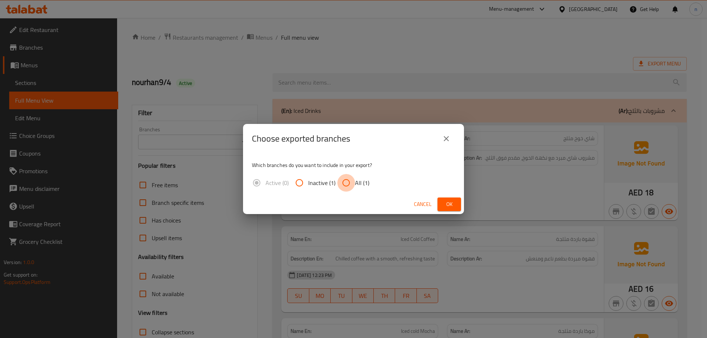
click at [345, 181] on input "All (1)" at bounding box center [346, 183] width 18 height 18
radio input "true"
click at [444, 201] on span "Ok" at bounding box center [449, 204] width 12 height 9
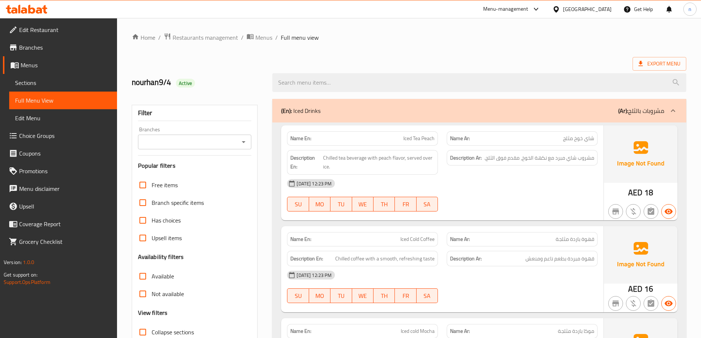
click at [75, 29] on span "Edit Restaurant" at bounding box center [65, 29] width 92 height 9
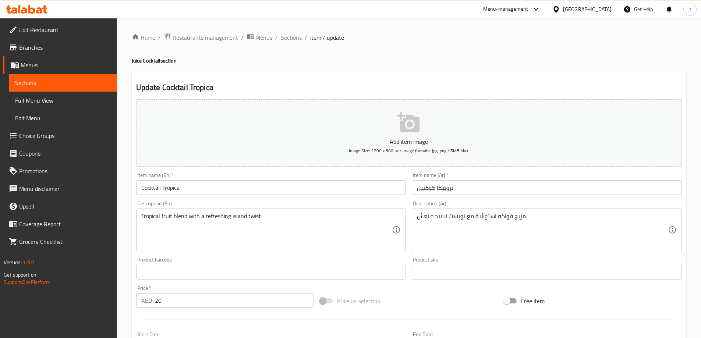
scroll to position [35, 0]
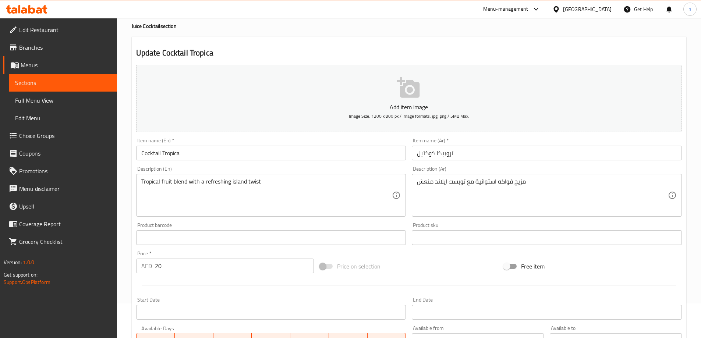
click at [59, 22] on link "Edit Restaurant" at bounding box center [60, 30] width 114 height 18
